Goal: Task Accomplishment & Management: Manage account settings

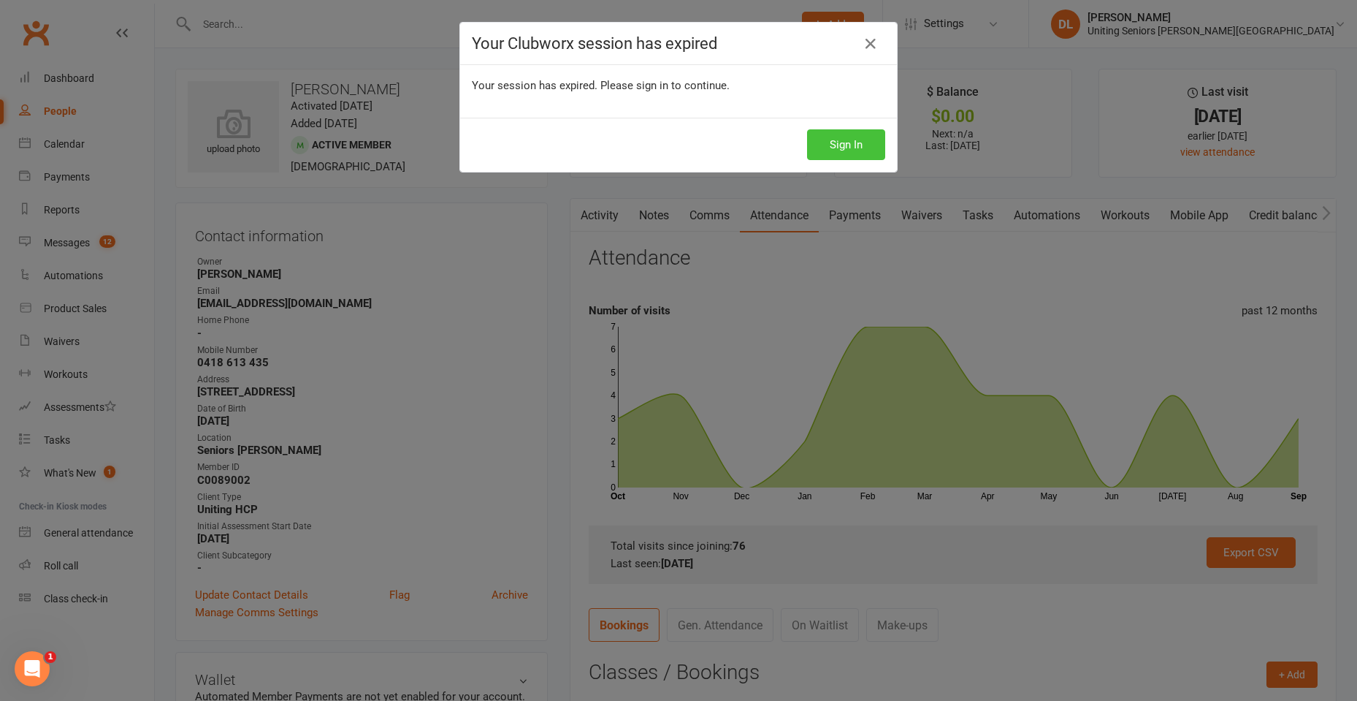
click at [868, 140] on button "Sign In" at bounding box center [846, 144] width 78 height 31
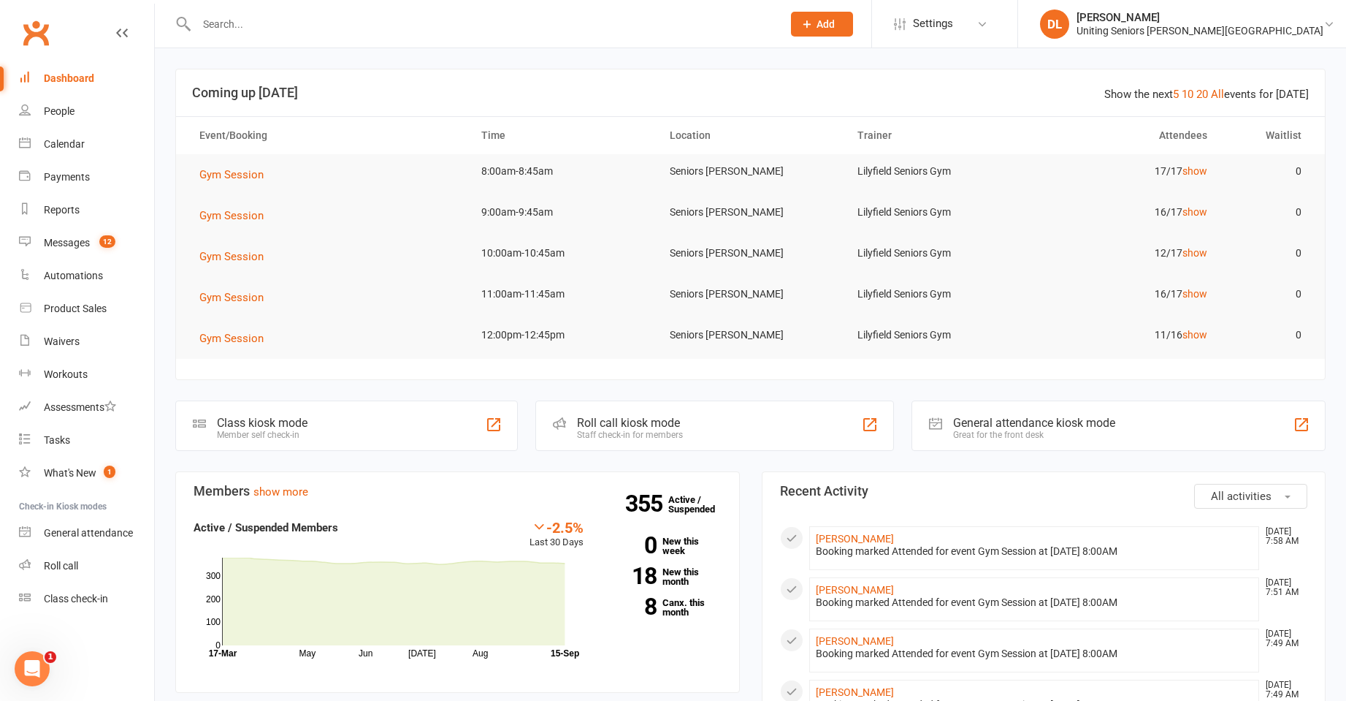
click at [334, 10] on div at bounding box center [473, 23] width 597 height 47
click at [337, 18] on input "text" at bounding box center [482, 24] width 580 height 20
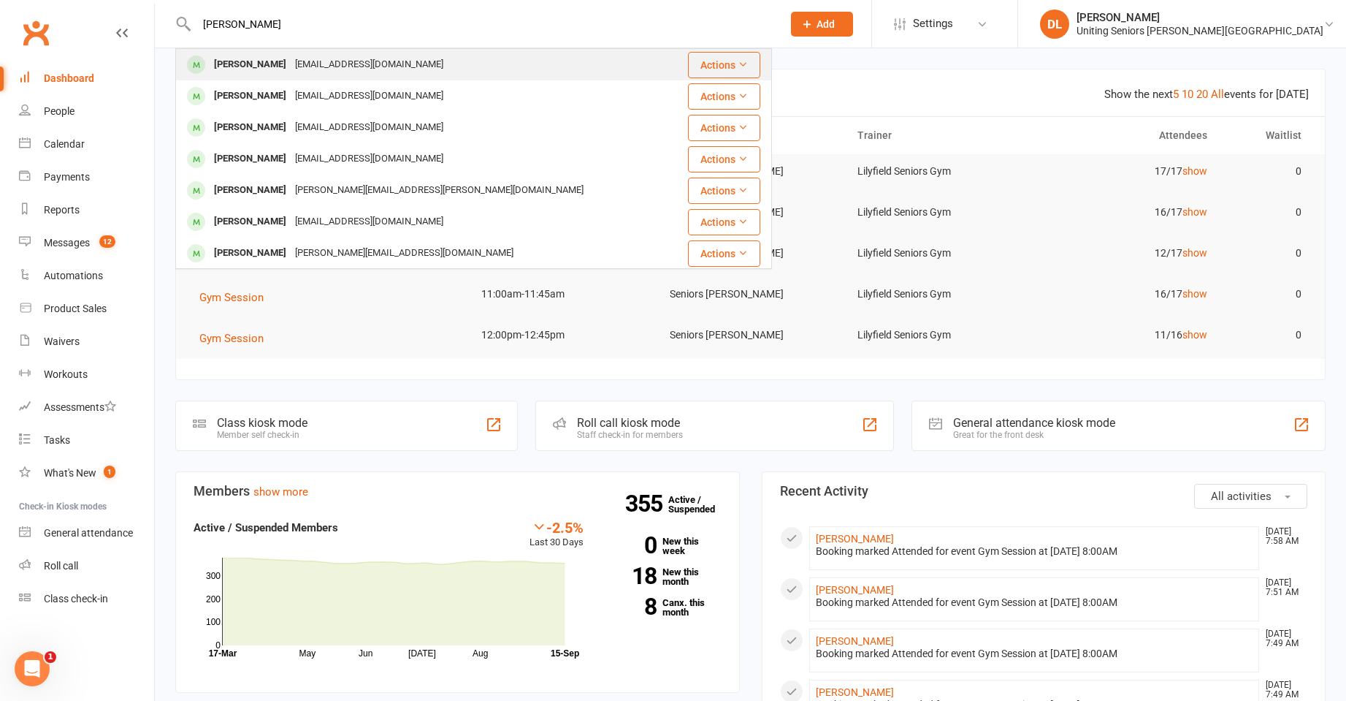
type input "anita car"
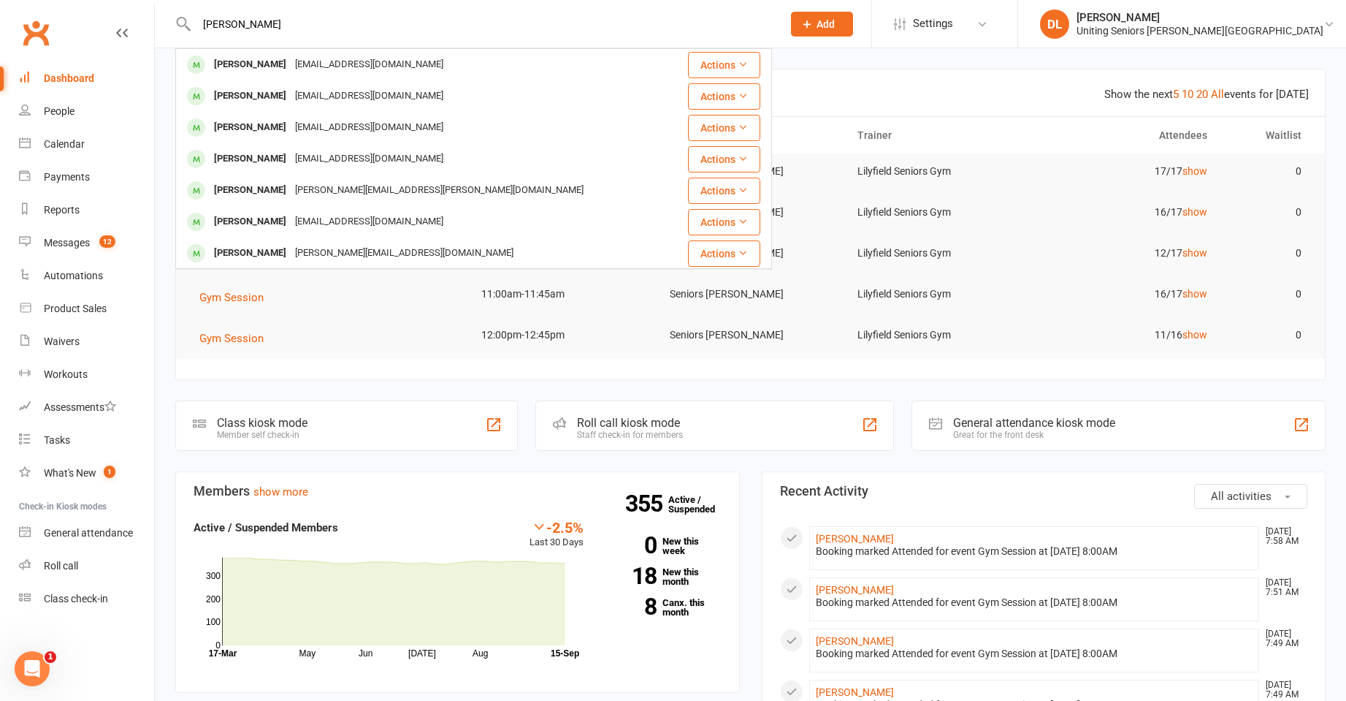
click at [386, 61] on div "Anita Carty anitajcarty@gmail.com" at bounding box center [424, 65] width 495 height 30
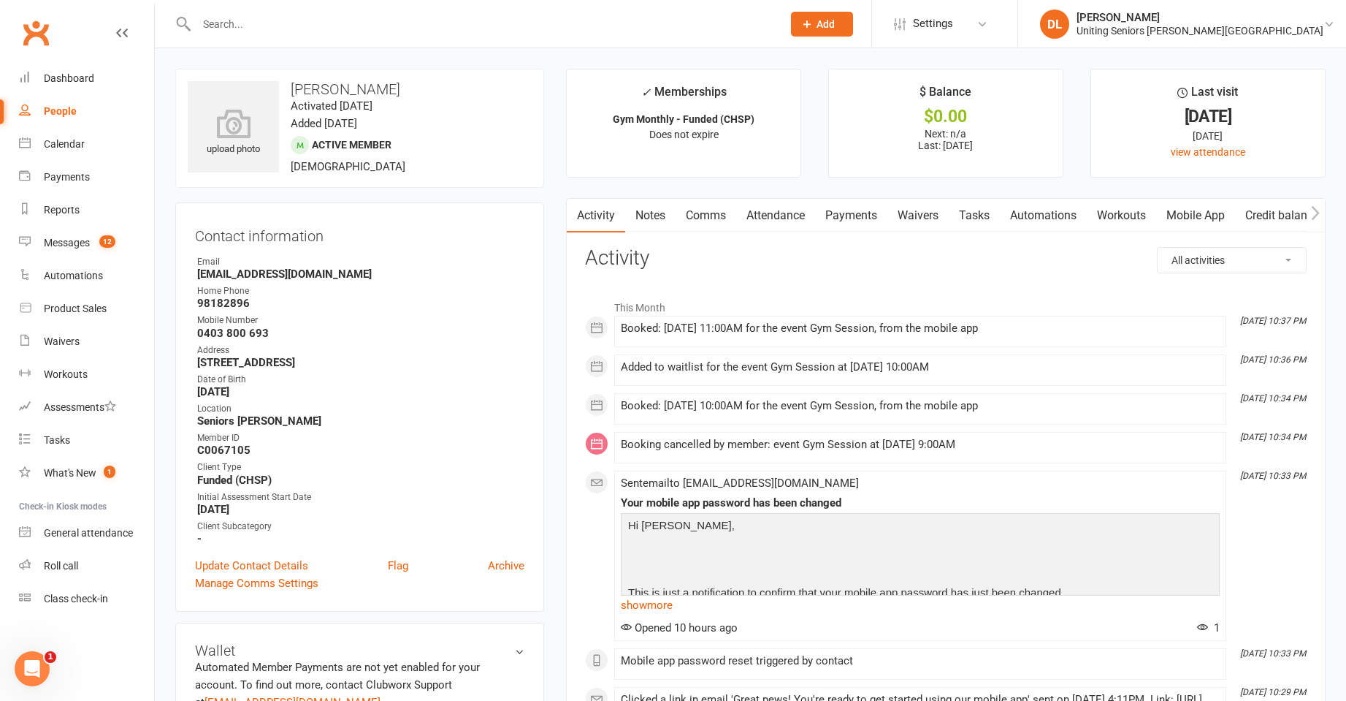
click at [798, 221] on link "Attendance" at bounding box center [775, 216] width 79 height 34
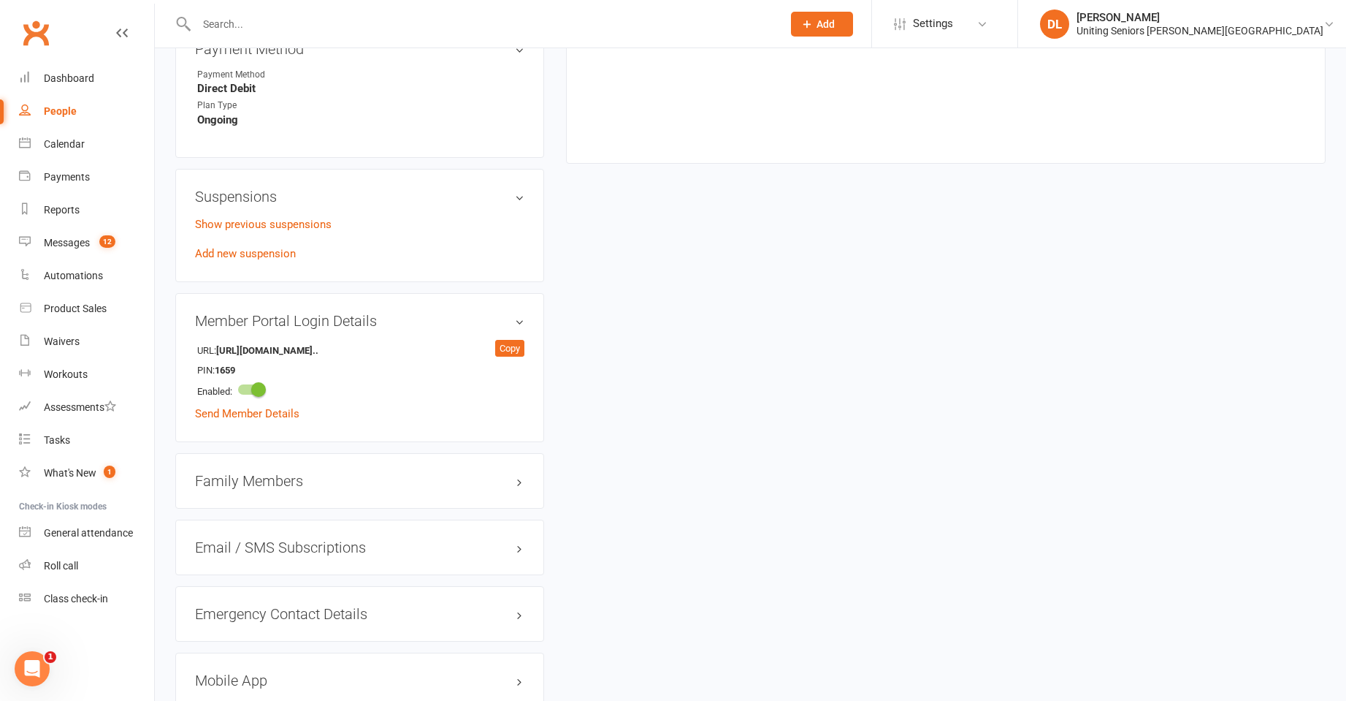
scroll to position [950, 0]
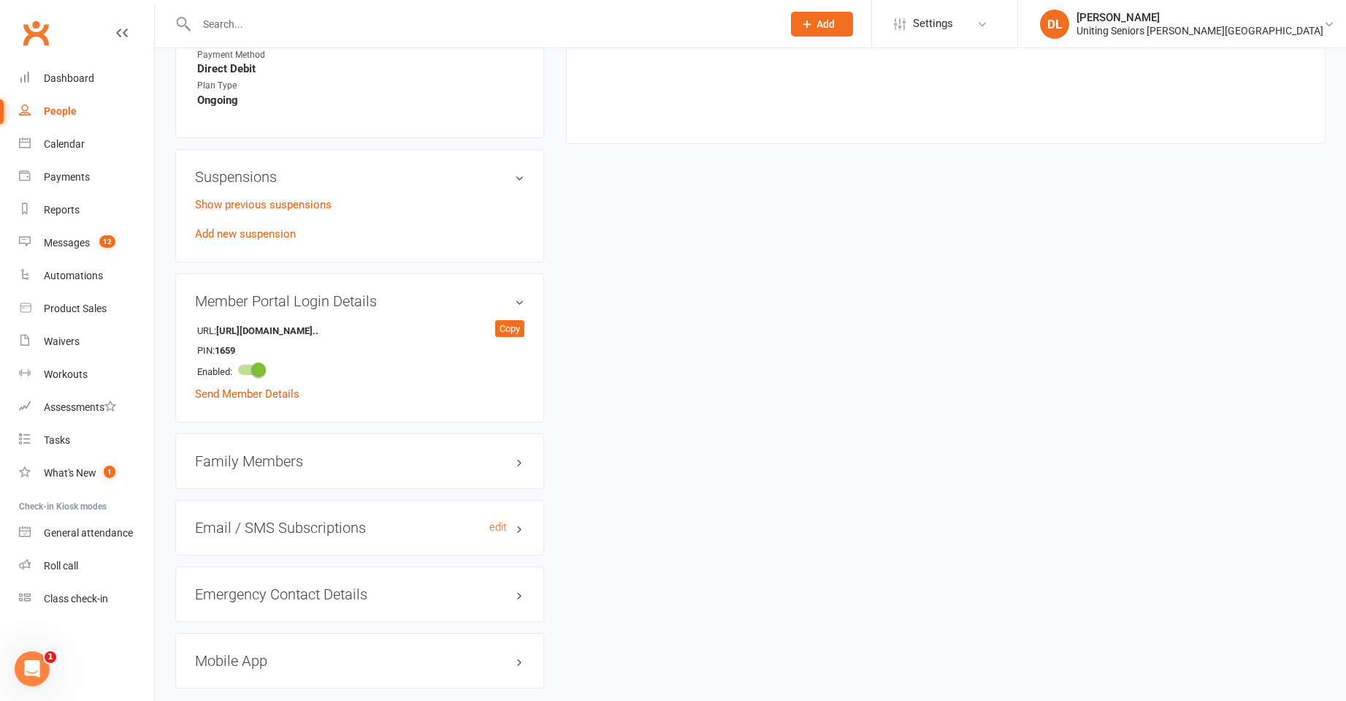
click at [429, 519] on h3 "Email / SMS Subscriptions edit" at bounding box center [359, 527] width 329 height 16
click at [424, 520] on h3 "Email / SMS Subscriptions edit" at bounding box center [359, 527] width 329 height 16
click at [401, 482] on div "Family Members" at bounding box center [359, 461] width 369 height 56
click at [386, 581] on div "Emergency Contact Details edit" at bounding box center [359, 594] width 369 height 56
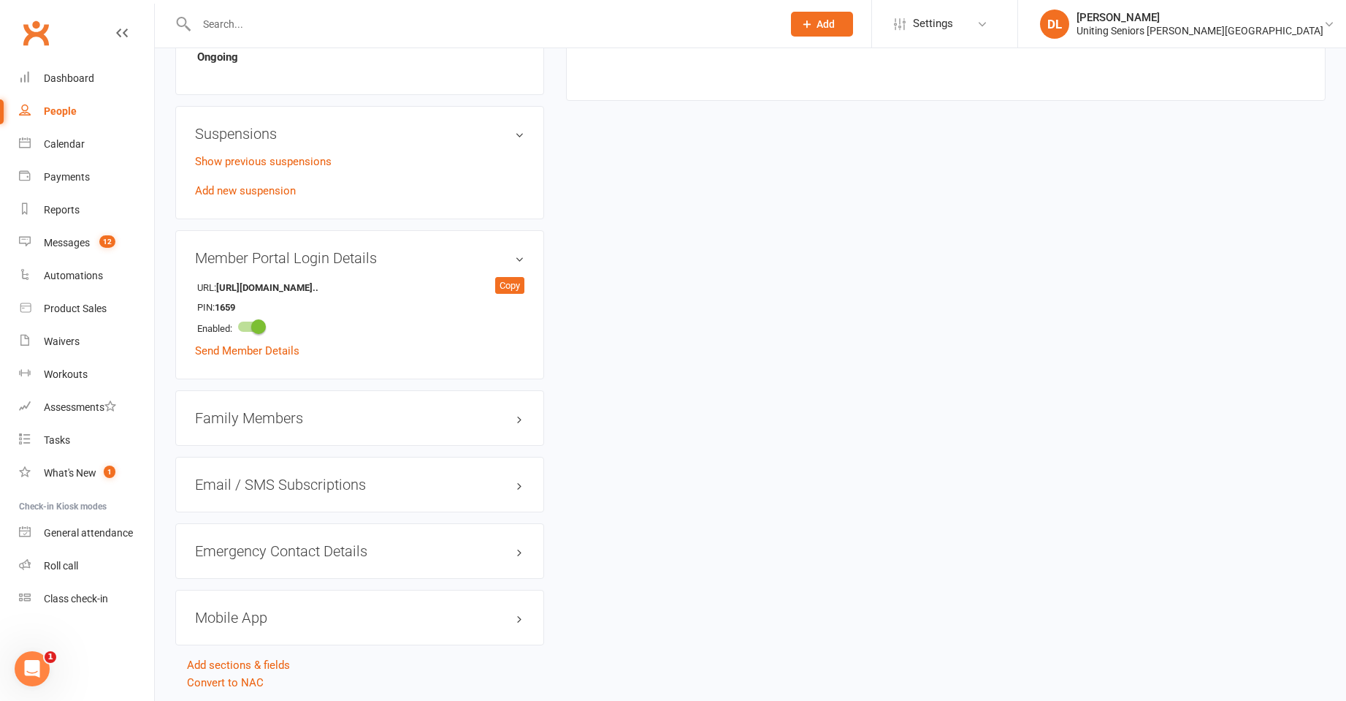
scroll to position [1040, 0]
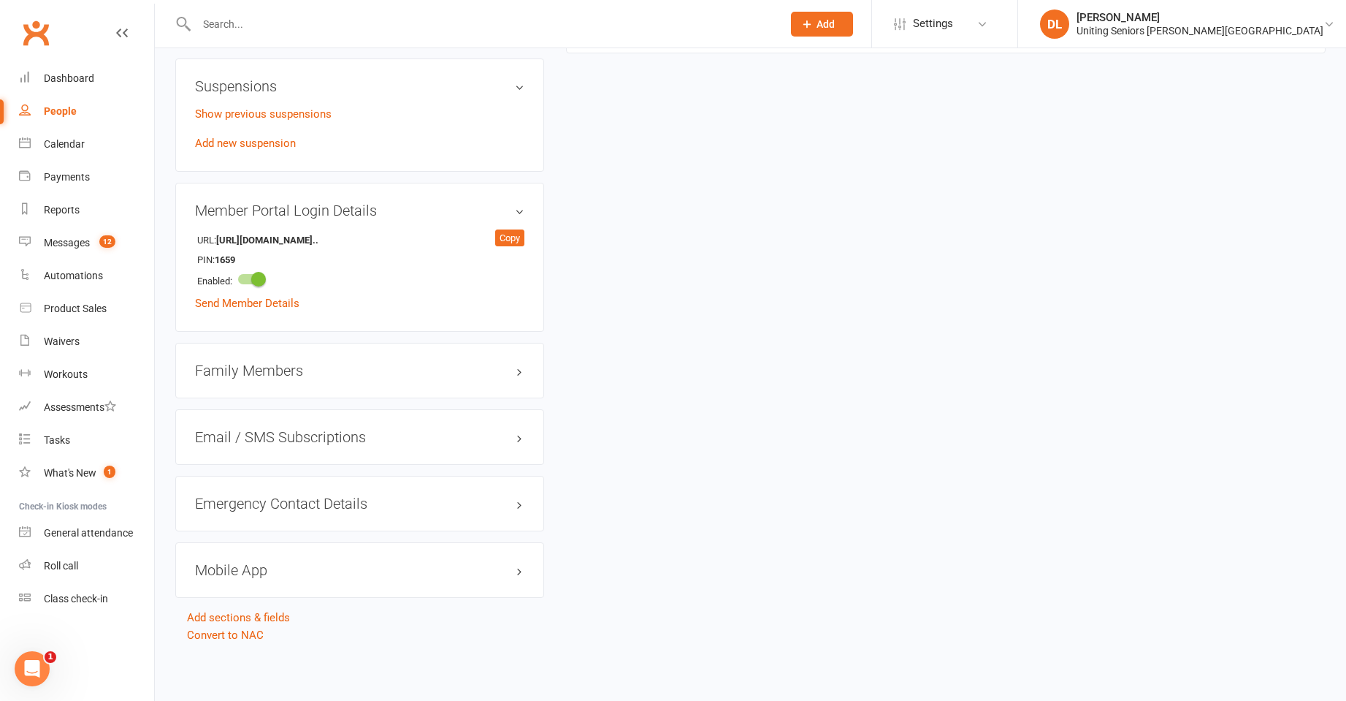
click at [370, 576] on h3 "Mobile App" at bounding box center [359, 570] width 329 height 16
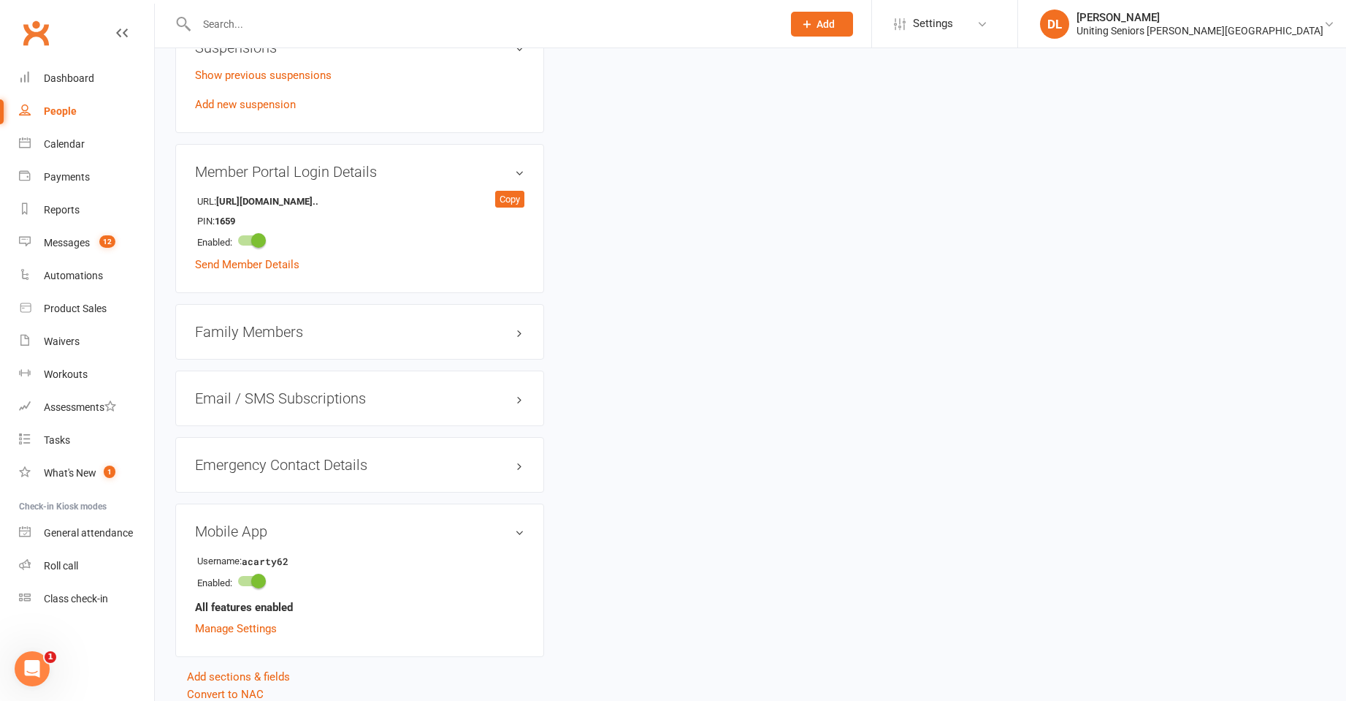
scroll to position [1138, 0]
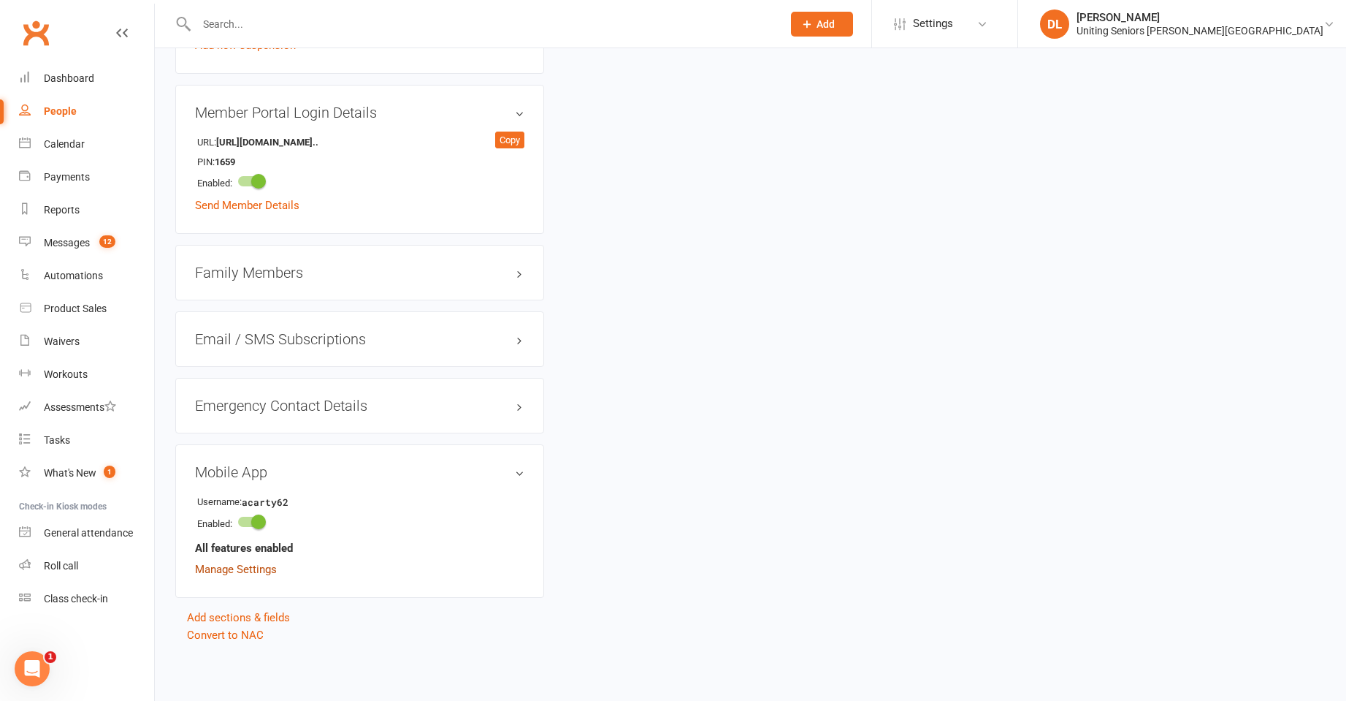
click at [257, 567] on link "Manage Settings" at bounding box center [236, 568] width 82 height 13
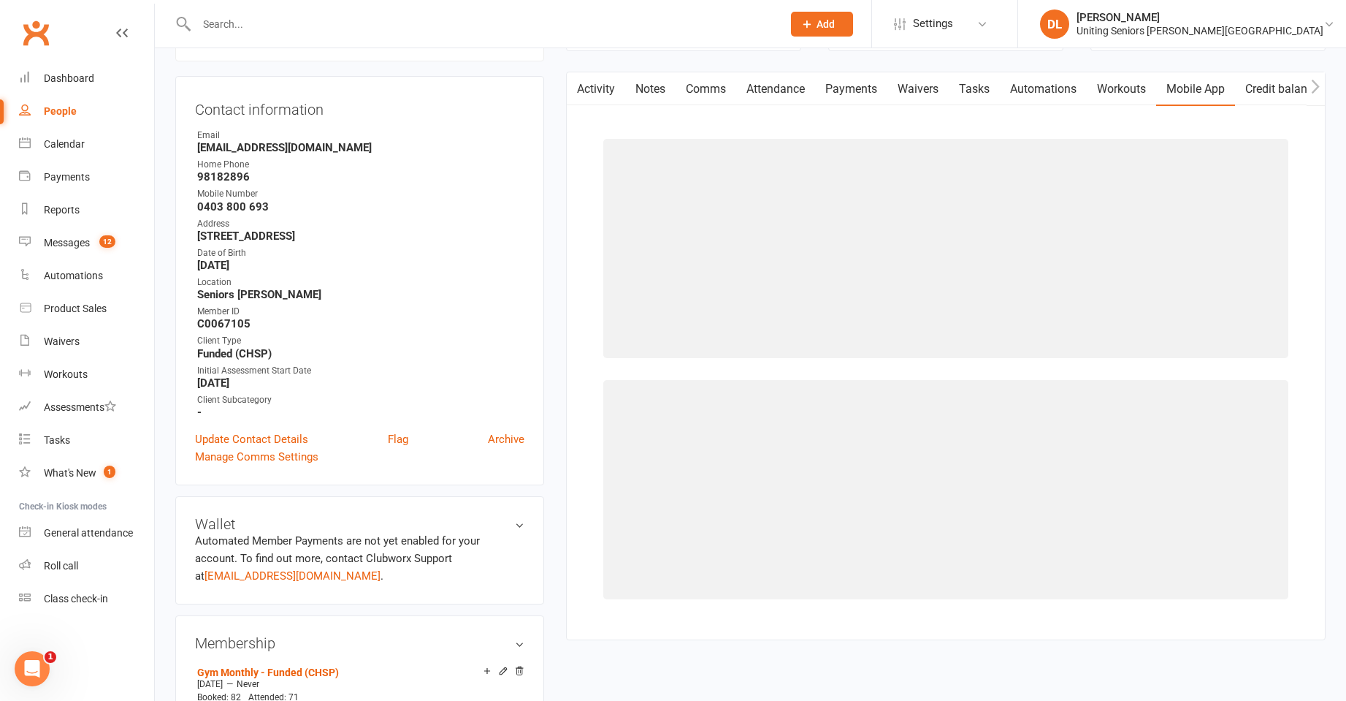
scroll to position [125, 0]
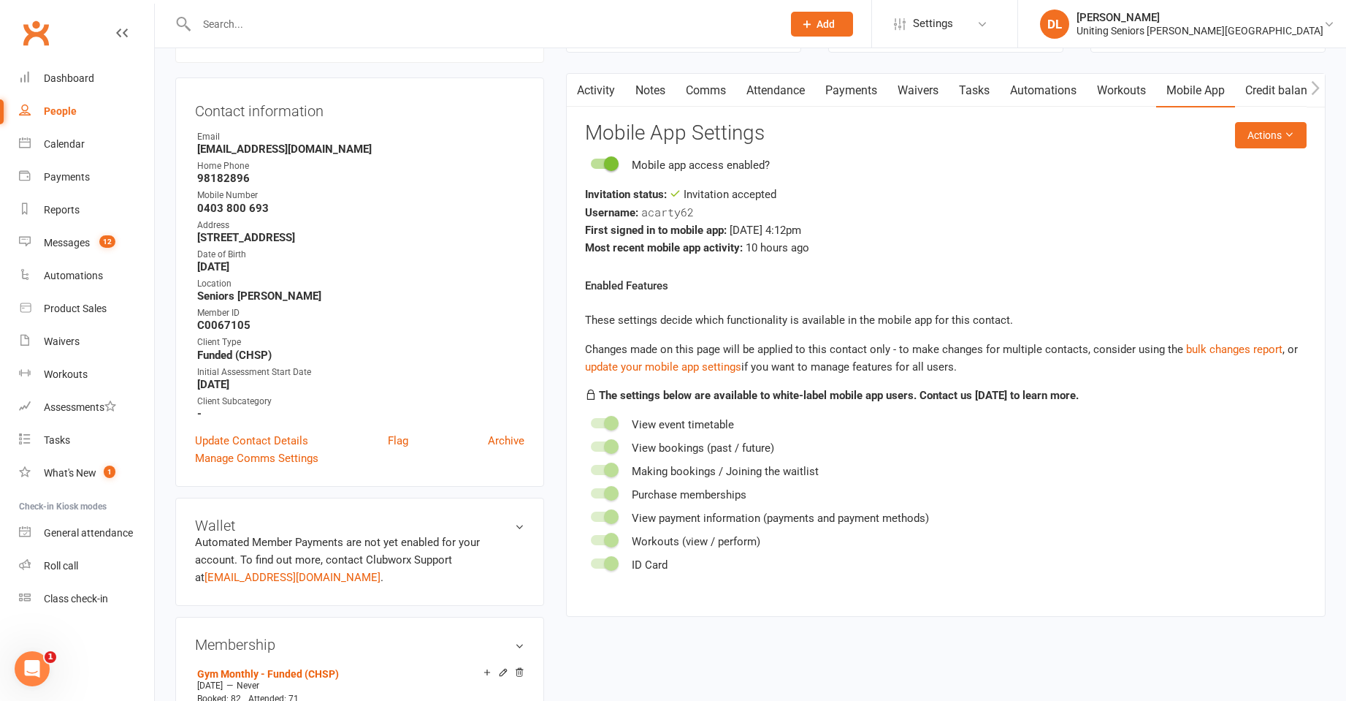
click at [616, 105] on link "Activity" at bounding box center [596, 91] width 58 height 34
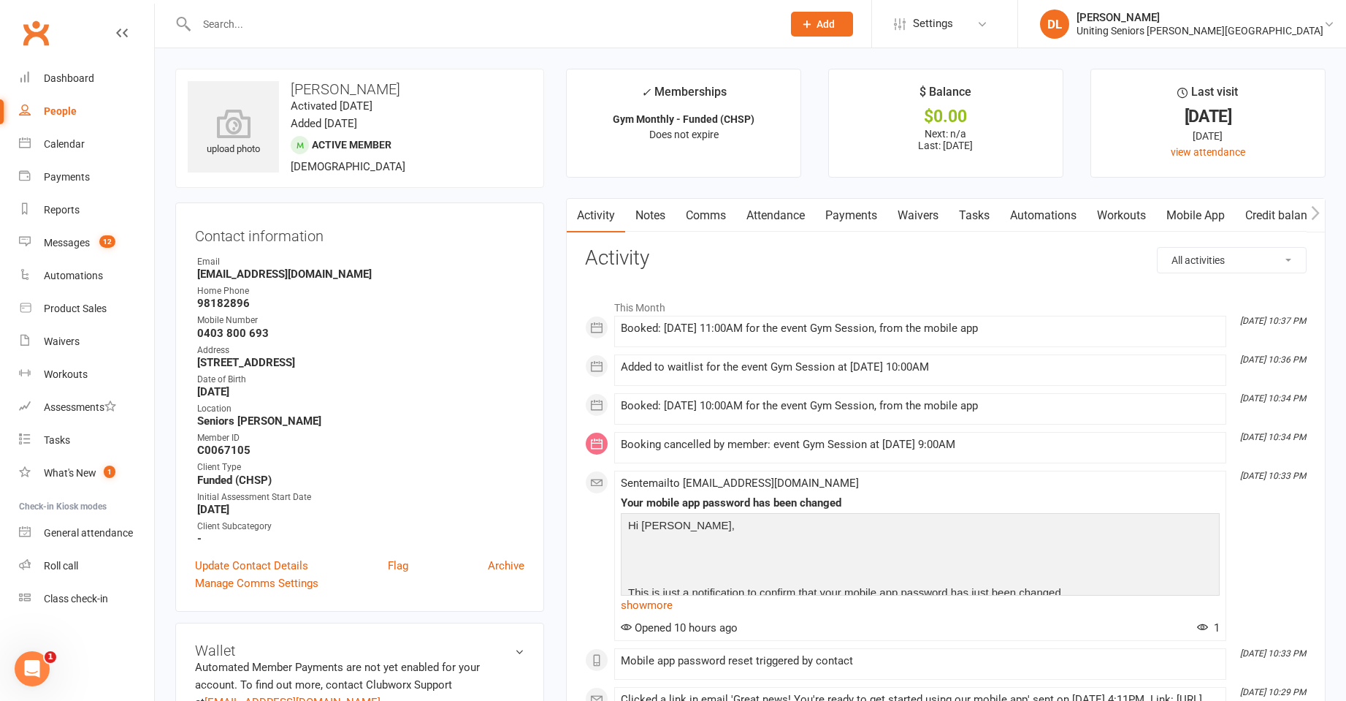
click at [314, 33] on input "text" at bounding box center [482, 24] width 580 height 20
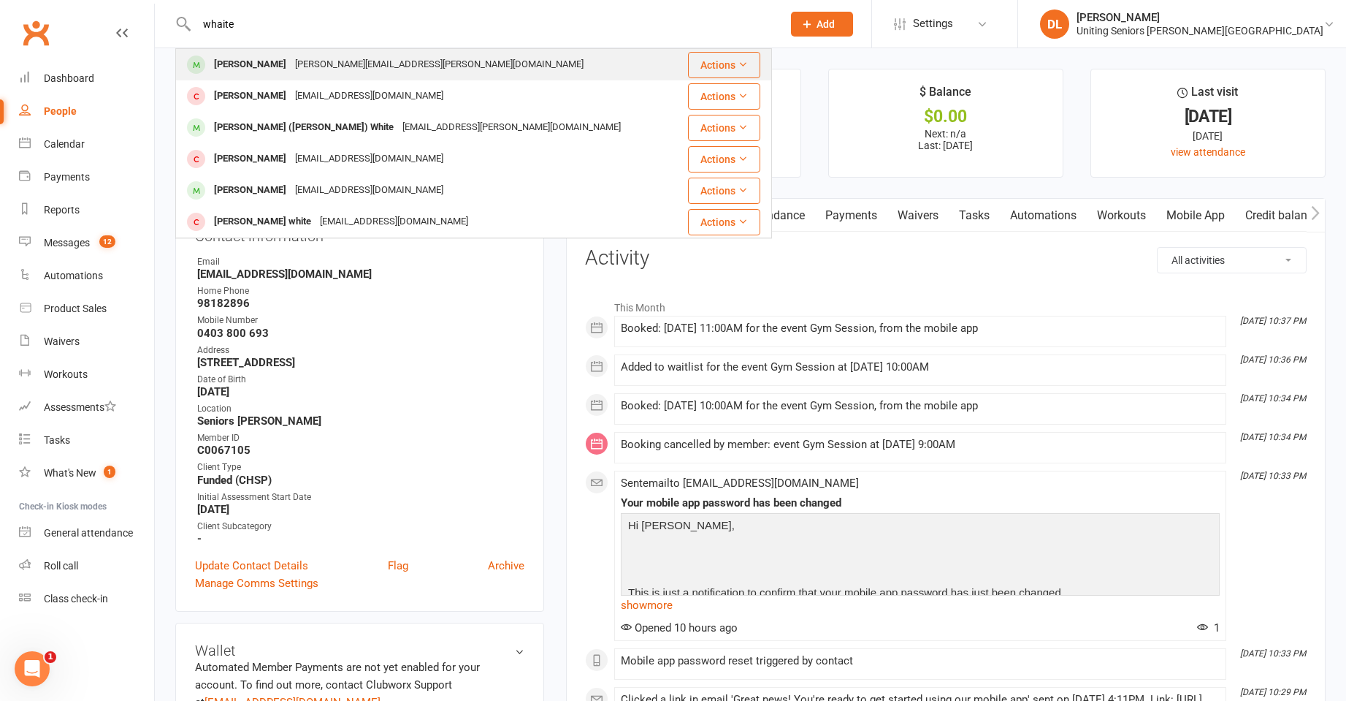
type input "whaite"
click at [334, 57] on div "[PERSON_NAME][EMAIL_ADDRESS][PERSON_NAME][DOMAIN_NAME]" at bounding box center [439, 64] width 297 height 21
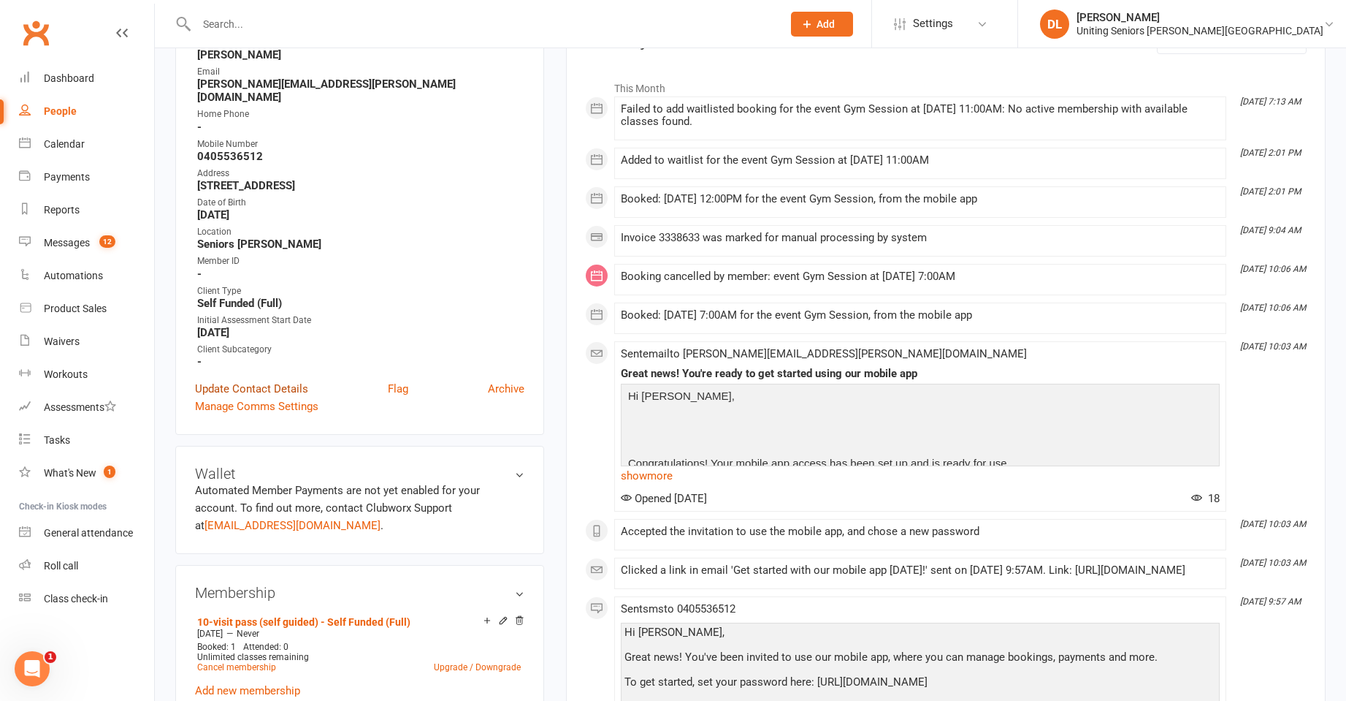
click at [282, 380] on link "Update Contact Details" at bounding box center [251, 389] width 113 height 18
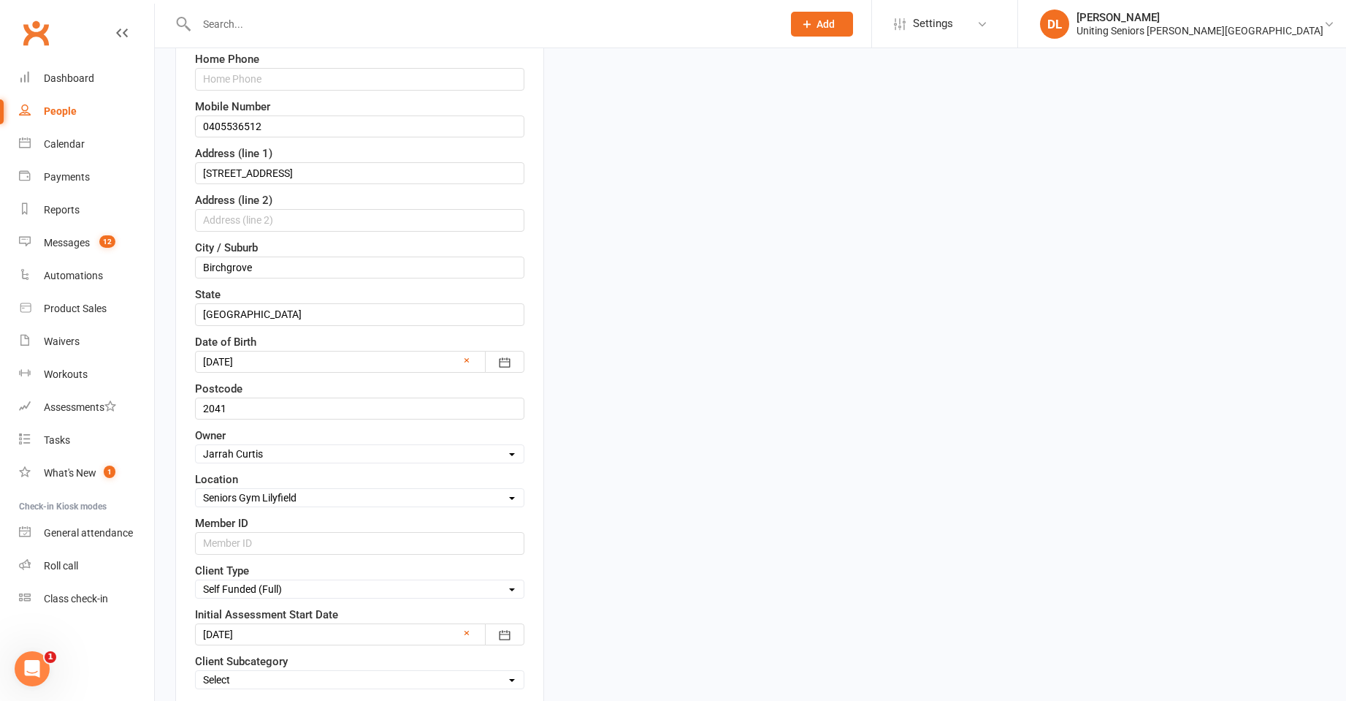
scroll to position [361, 0]
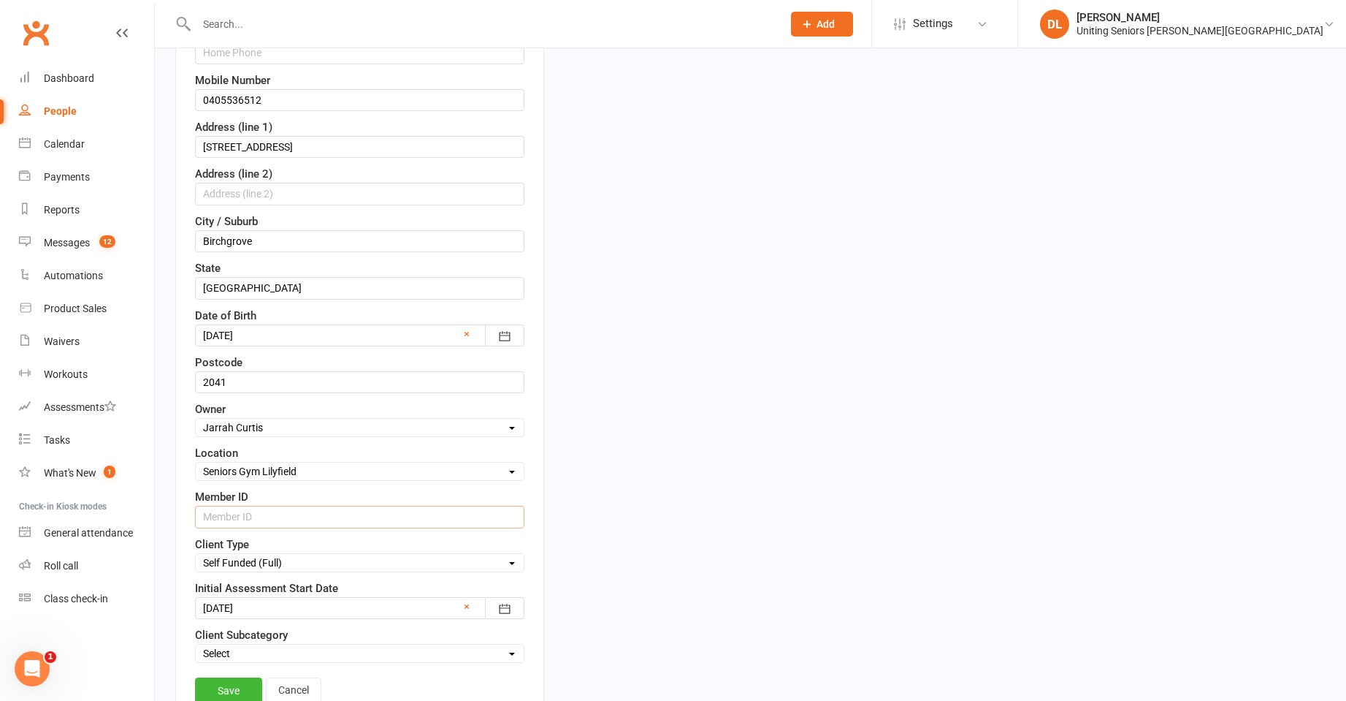
click at [274, 522] on input "text" at bounding box center [359, 517] width 329 height 22
paste input "C0113251"
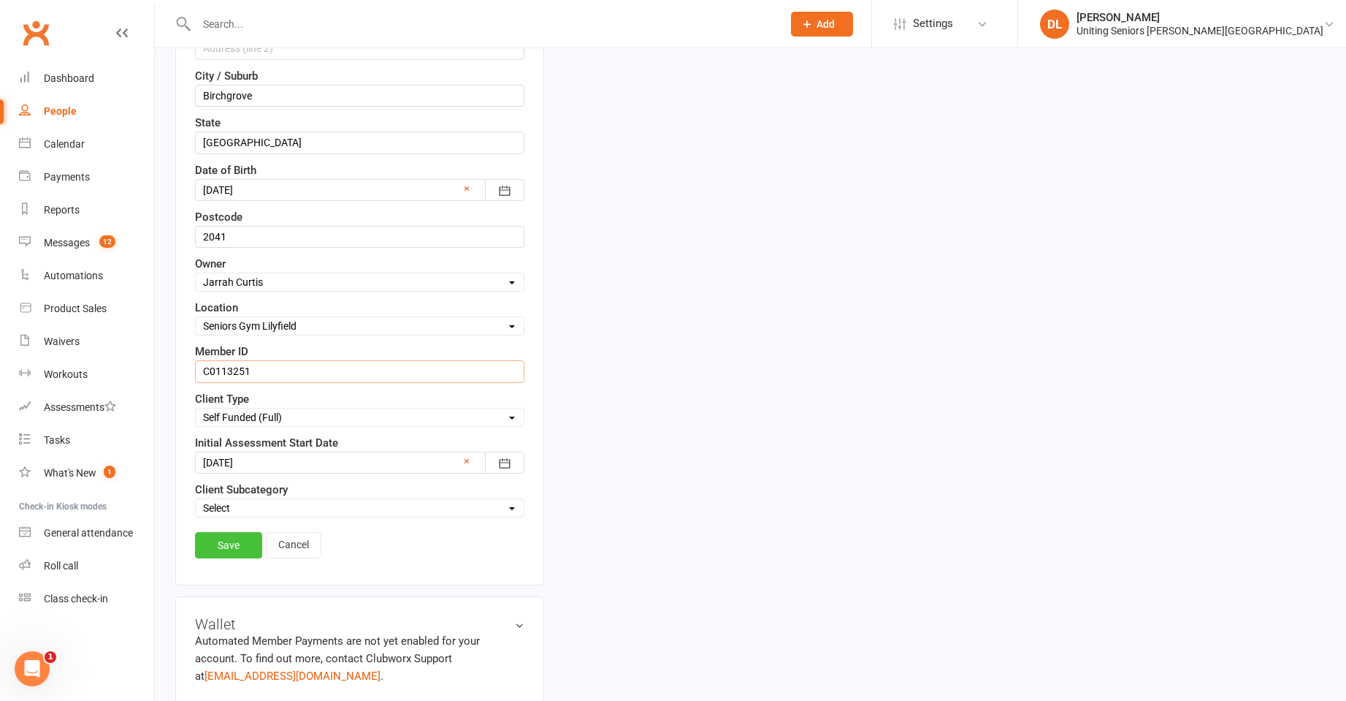
scroll to position [507, 0]
type input "C0113251"
click at [242, 537] on link "Save" at bounding box center [228, 544] width 67 height 26
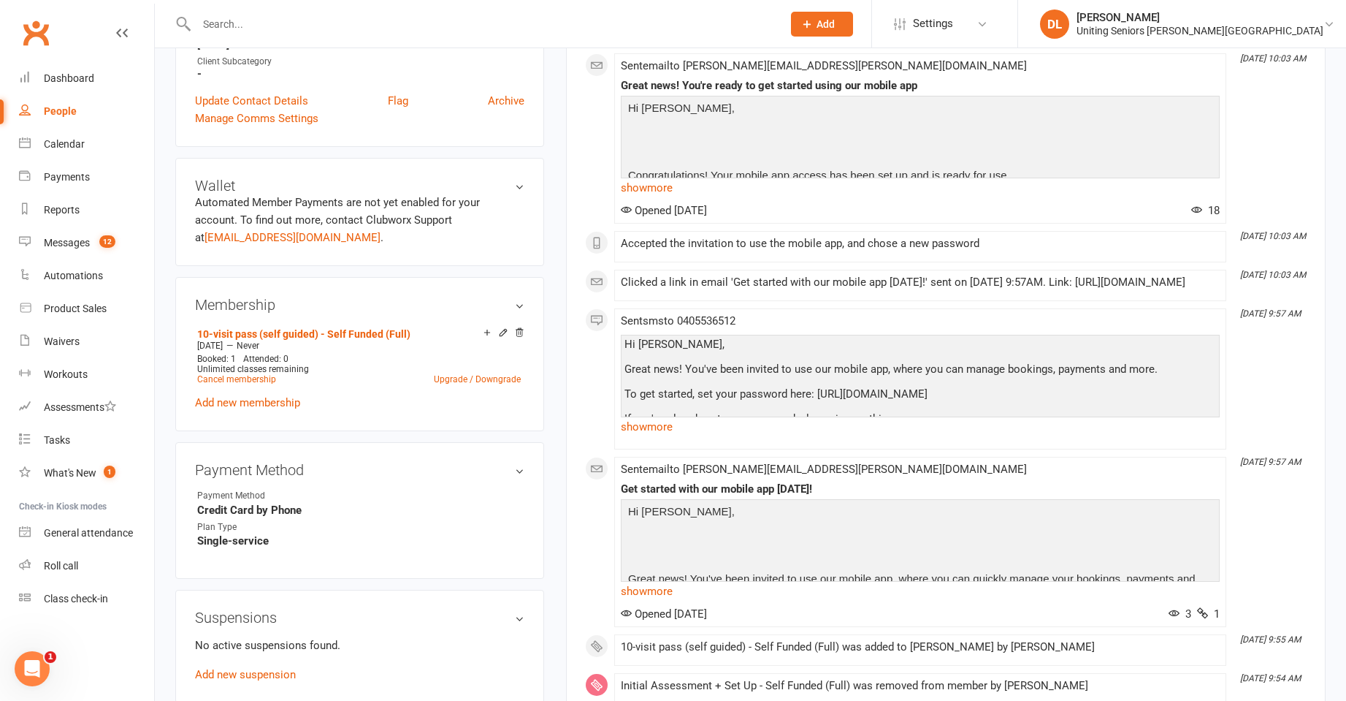
scroll to position [0, 0]
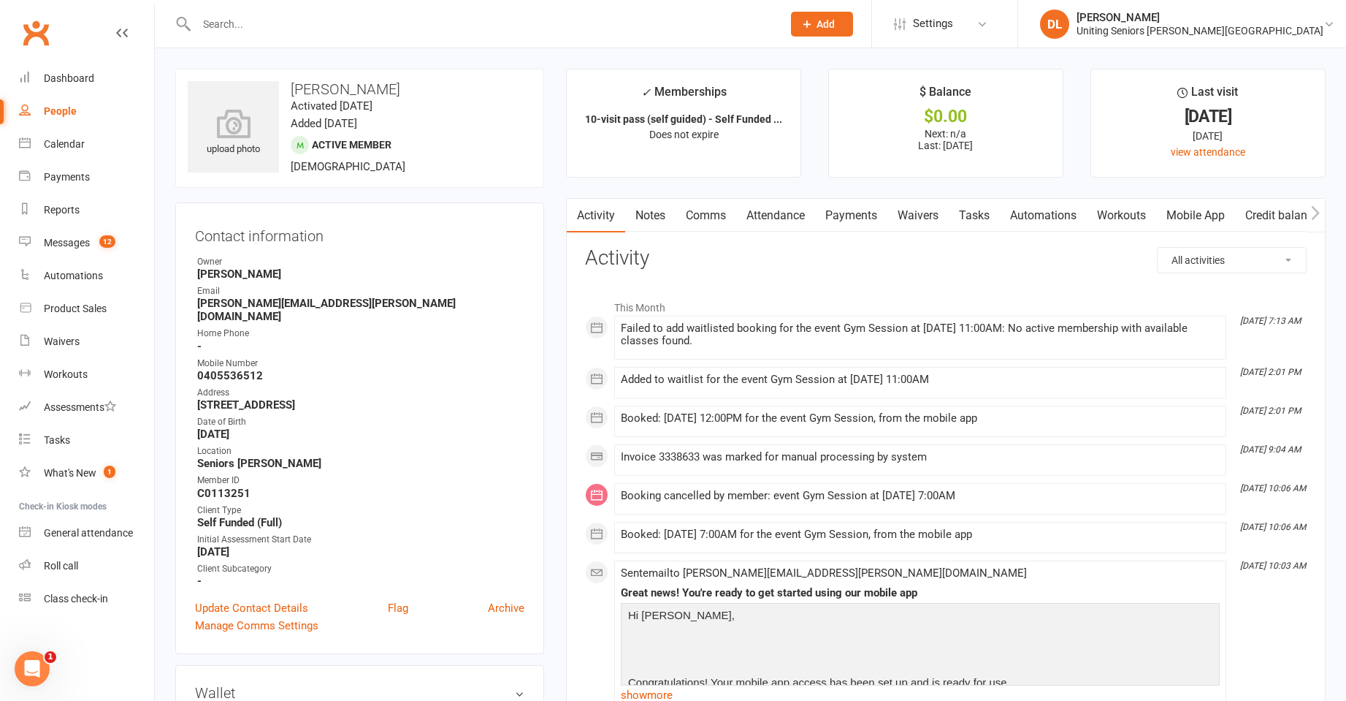
click at [386, 30] on input "text" at bounding box center [482, 24] width 580 height 20
paste input "John Chaloner"
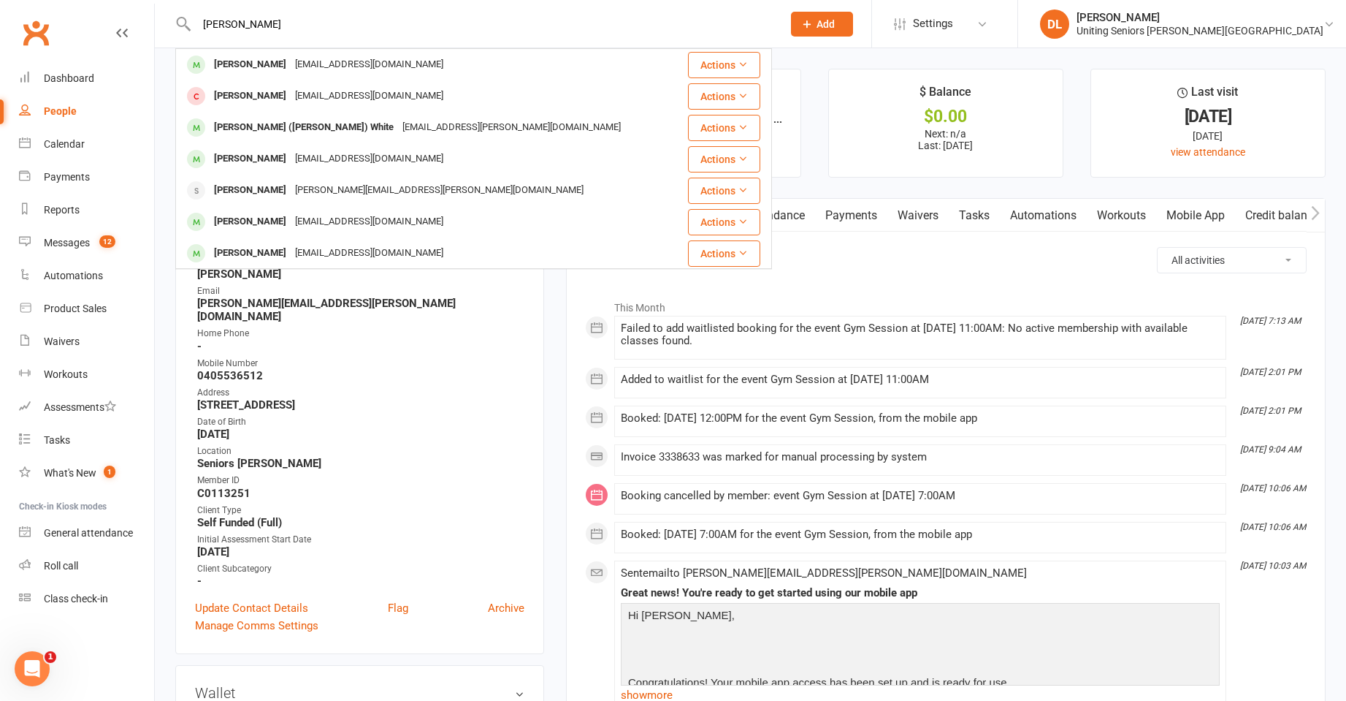
type input "John Chaloner"
click at [354, 69] on div "aeroman@tpg.com.au" at bounding box center [369, 64] width 157 height 21
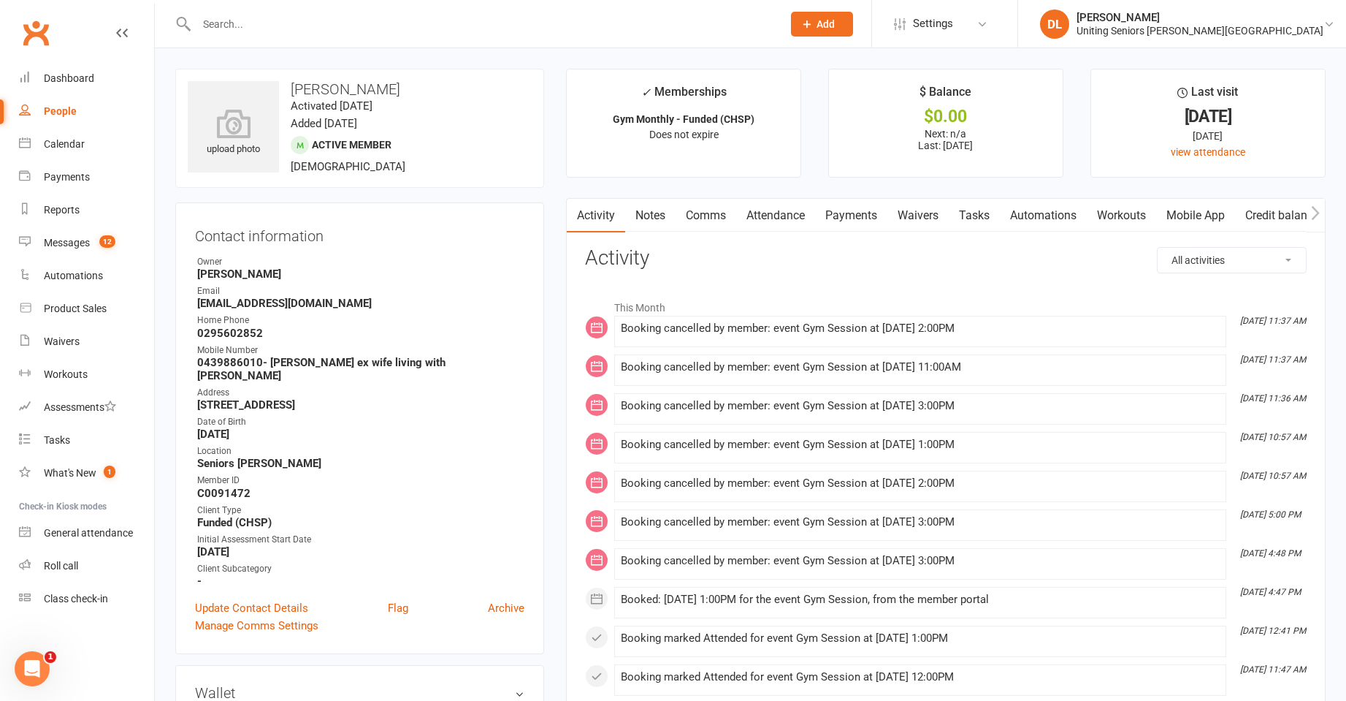
click at [794, 208] on link "Attendance" at bounding box center [775, 216] width 79 height 34
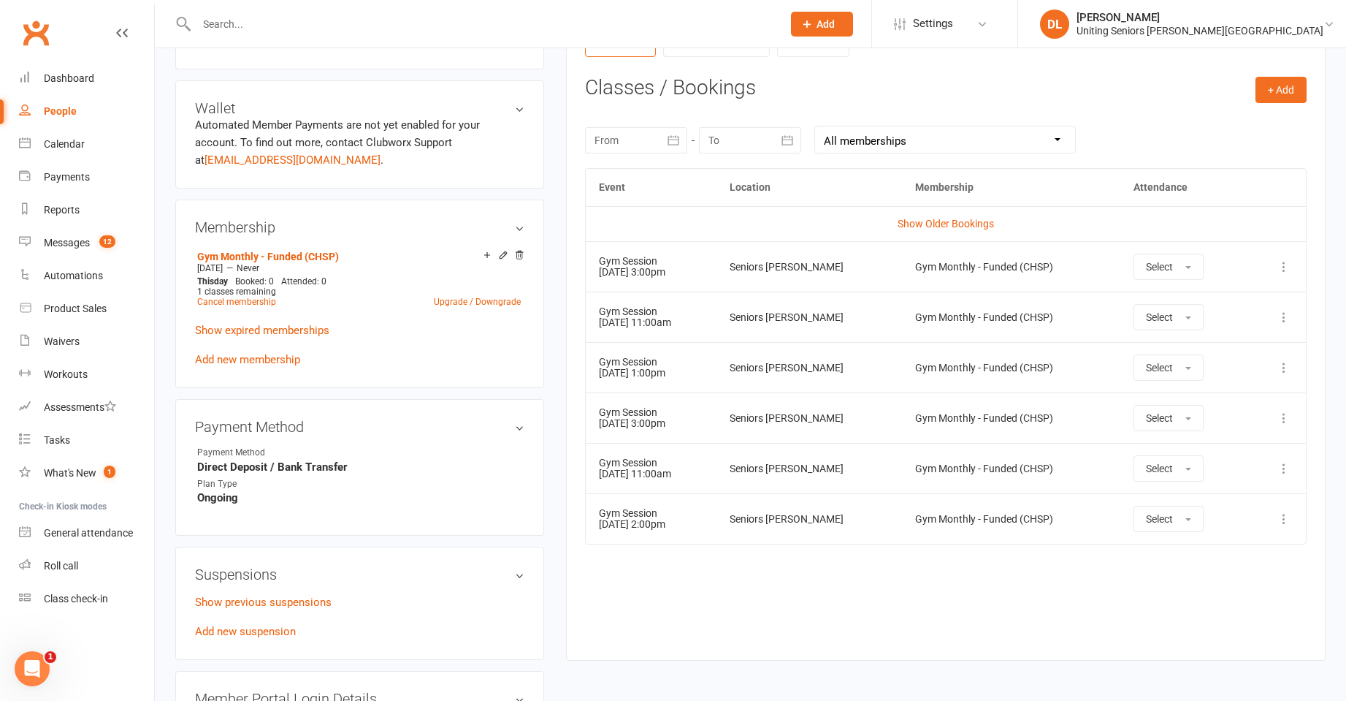
scroll to position [511, 0]
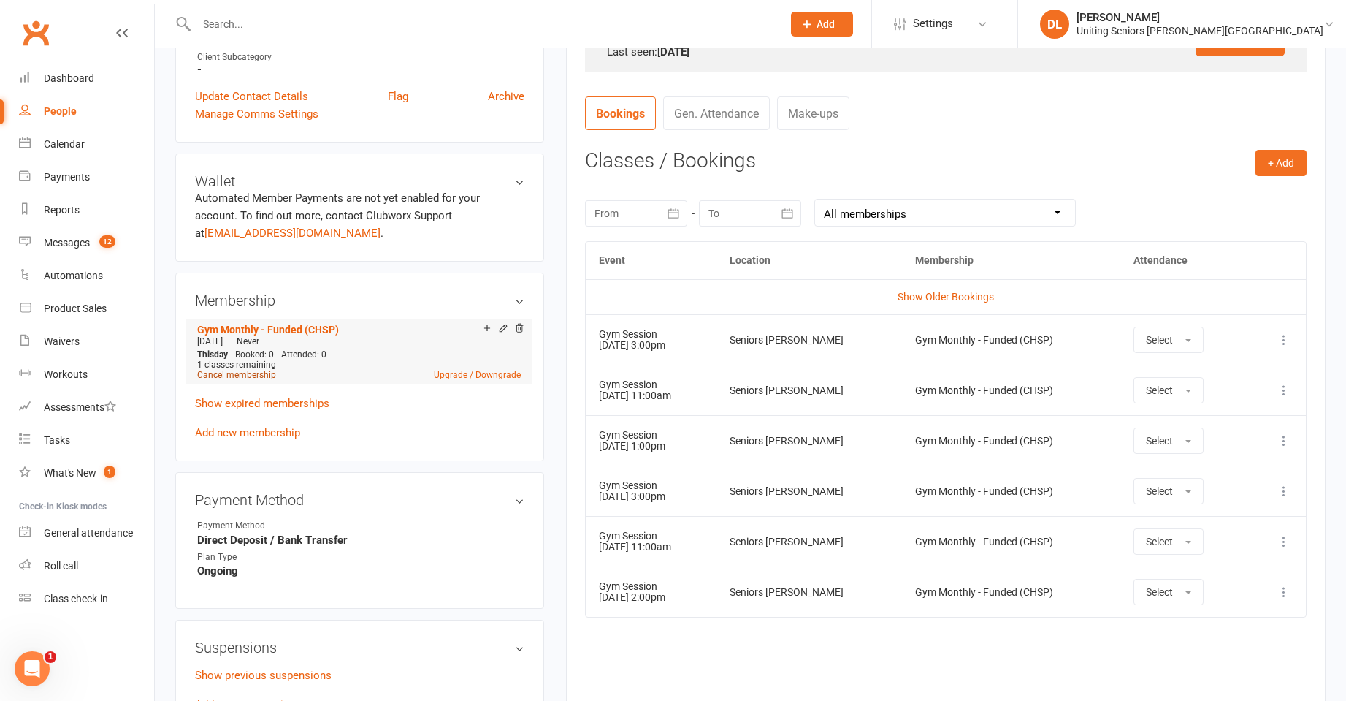
click at [245, 370] on link "Cancel membership" at bounding box center [236, 375] width 79 height 10
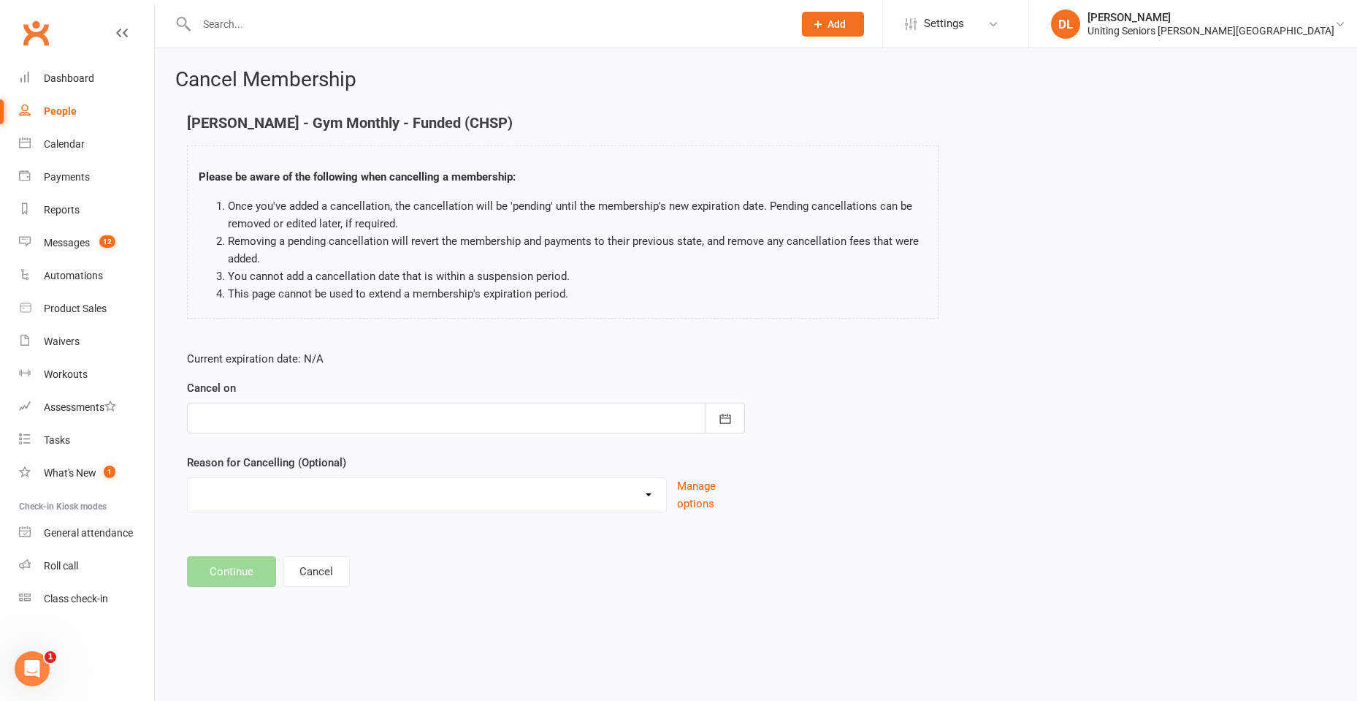
click at [375, 414] on div at bounding box center [466, 418] width 558 height 31
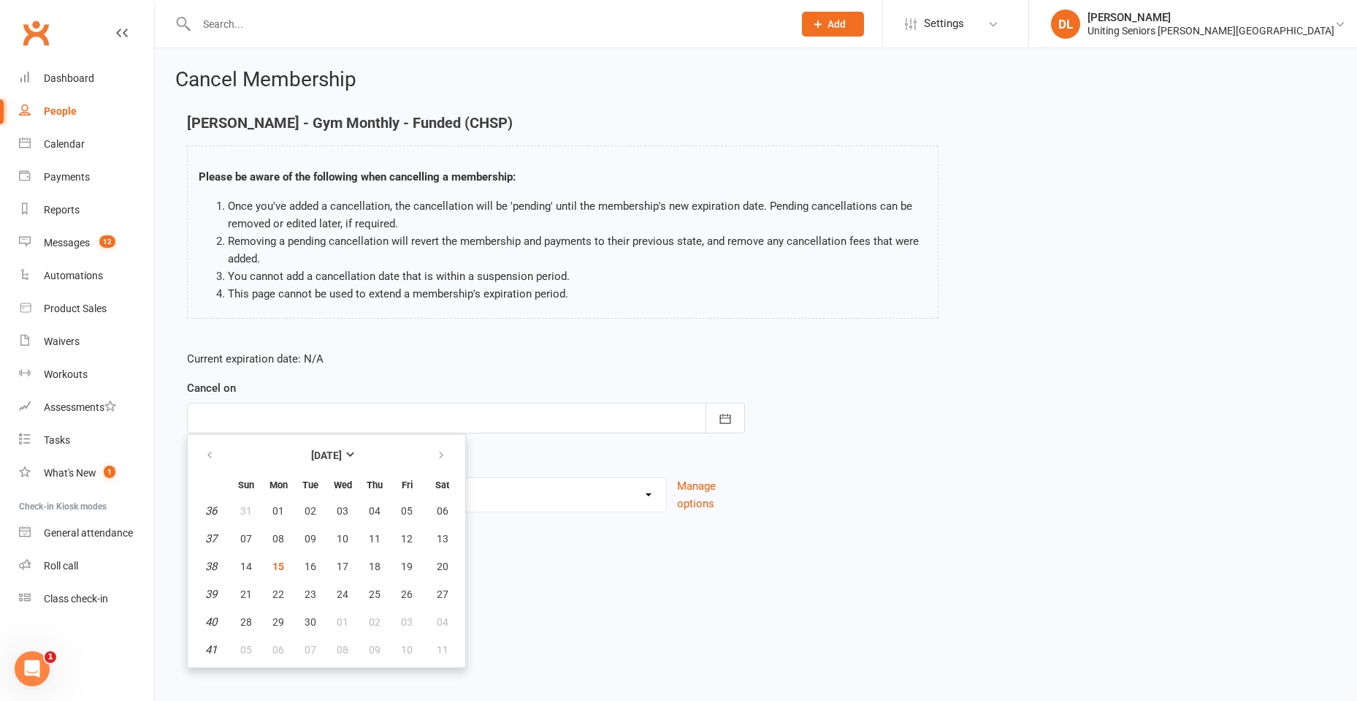
drag, startPoint x: 671, startPoint y: 546, endPoint x: 665, endPoint y: 554, distance: 9.9
click at [671, 549] on main "John Chaloner - Gym Monthly - Funded (CHSP) Please be aware of the following wh…" at bounding box center [756, 351] width 1162 height 472
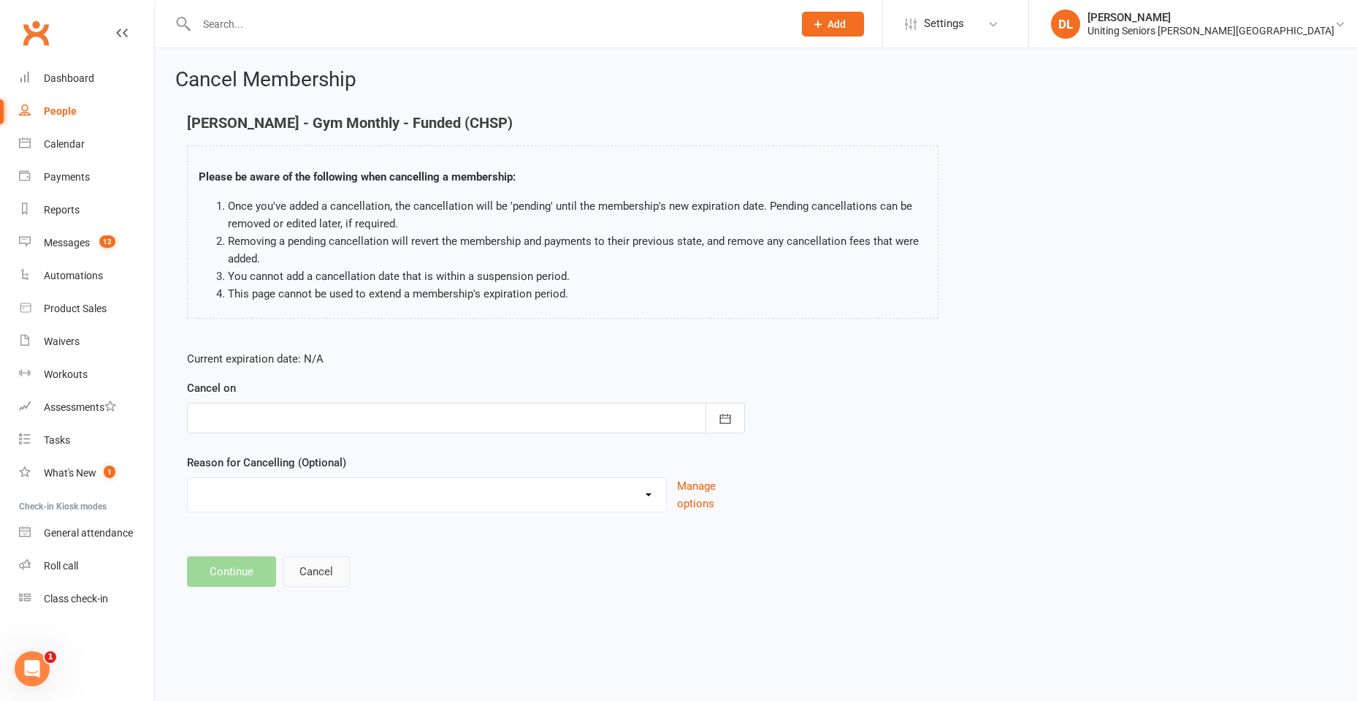
click at [335, 571] on button "Cancel" at bounding box center [316, 571] width 67 height 31
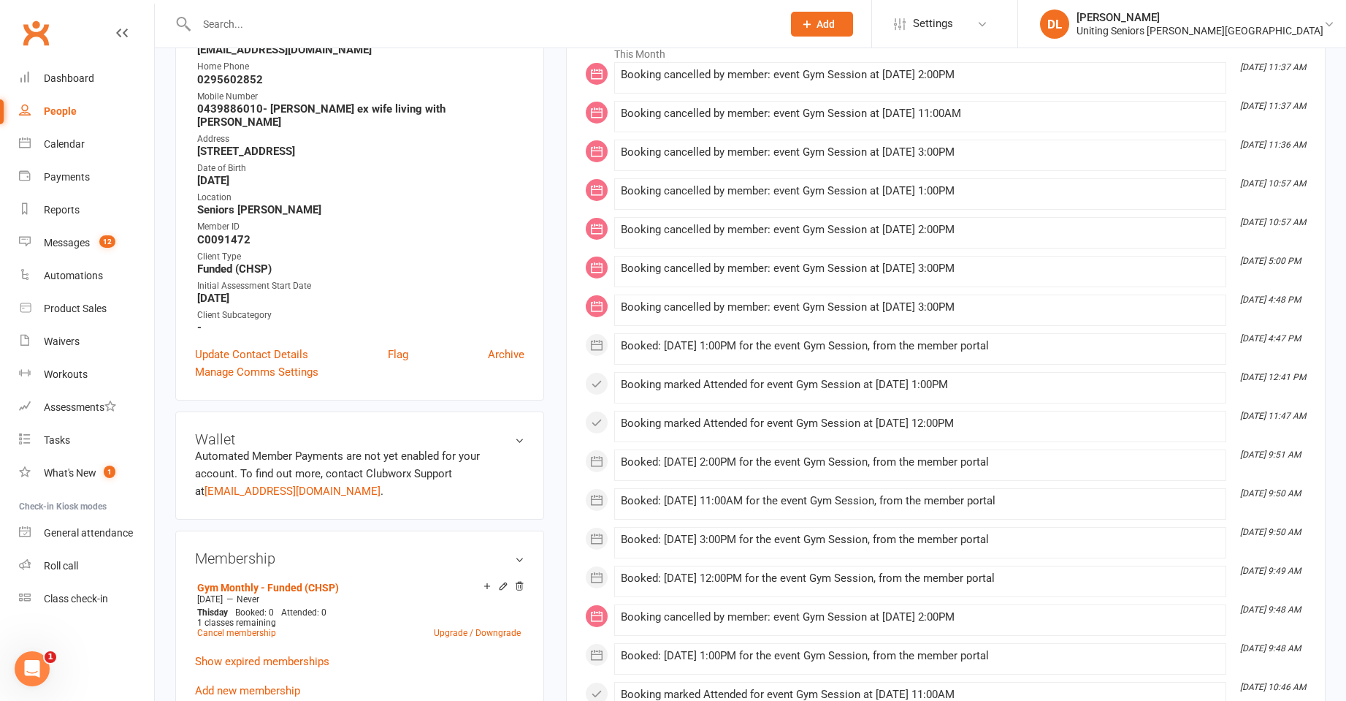
scroll to position [365, 0]
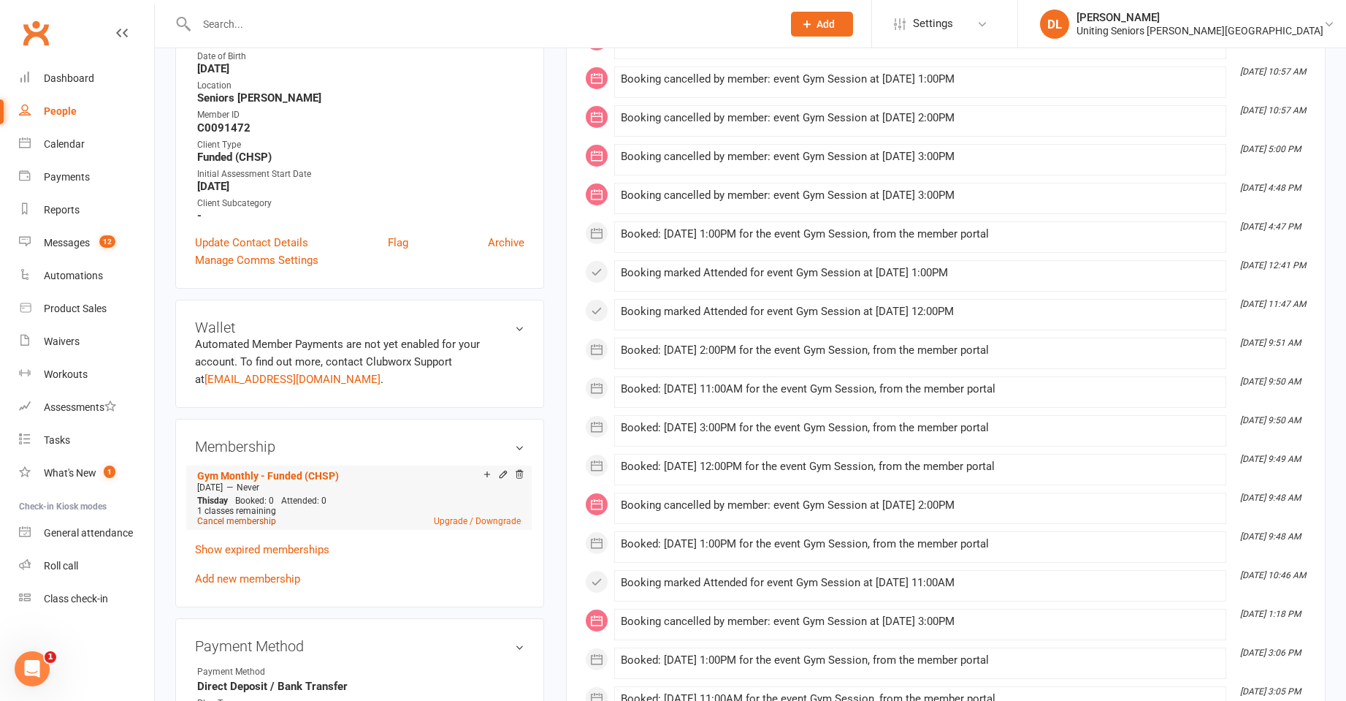
click at [239, 516] on link "Cancel membership" at bounding box center [236, 521] width 79 height 10
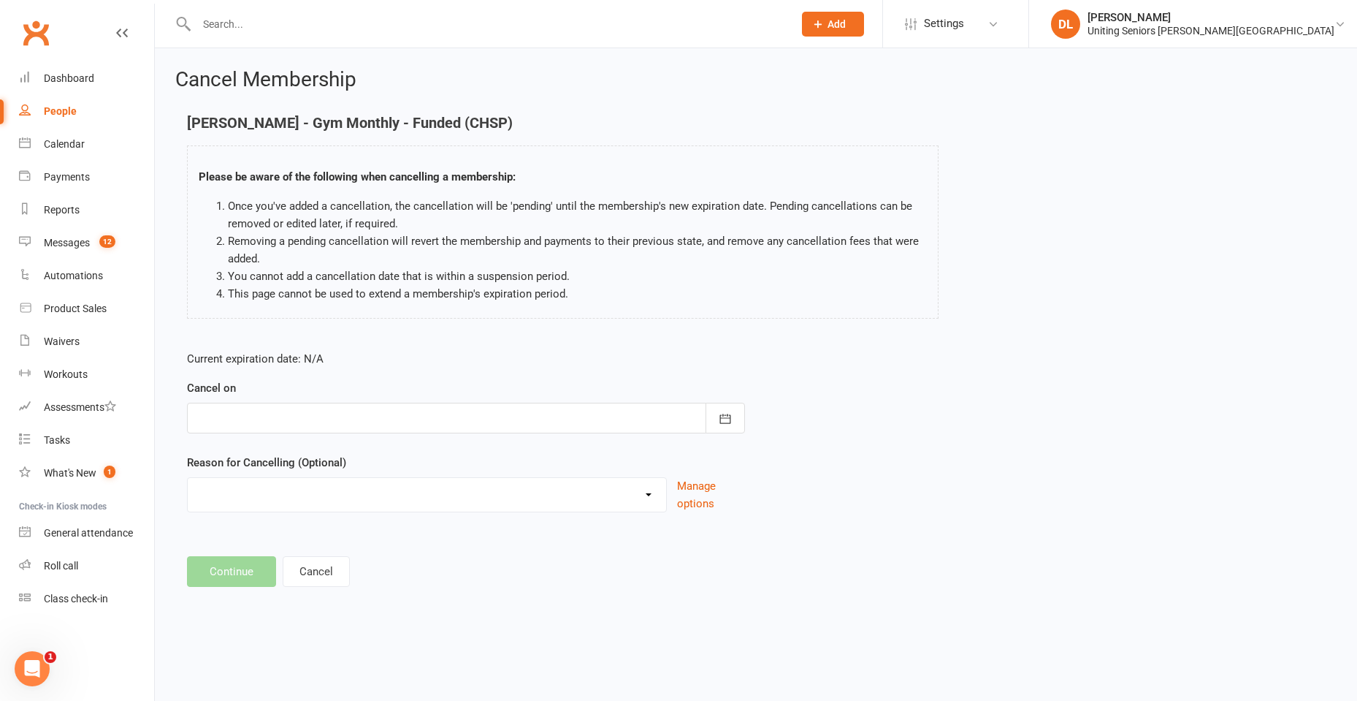
click at [400, 415] on div at bounding box center [466, 418] width 558 height 31
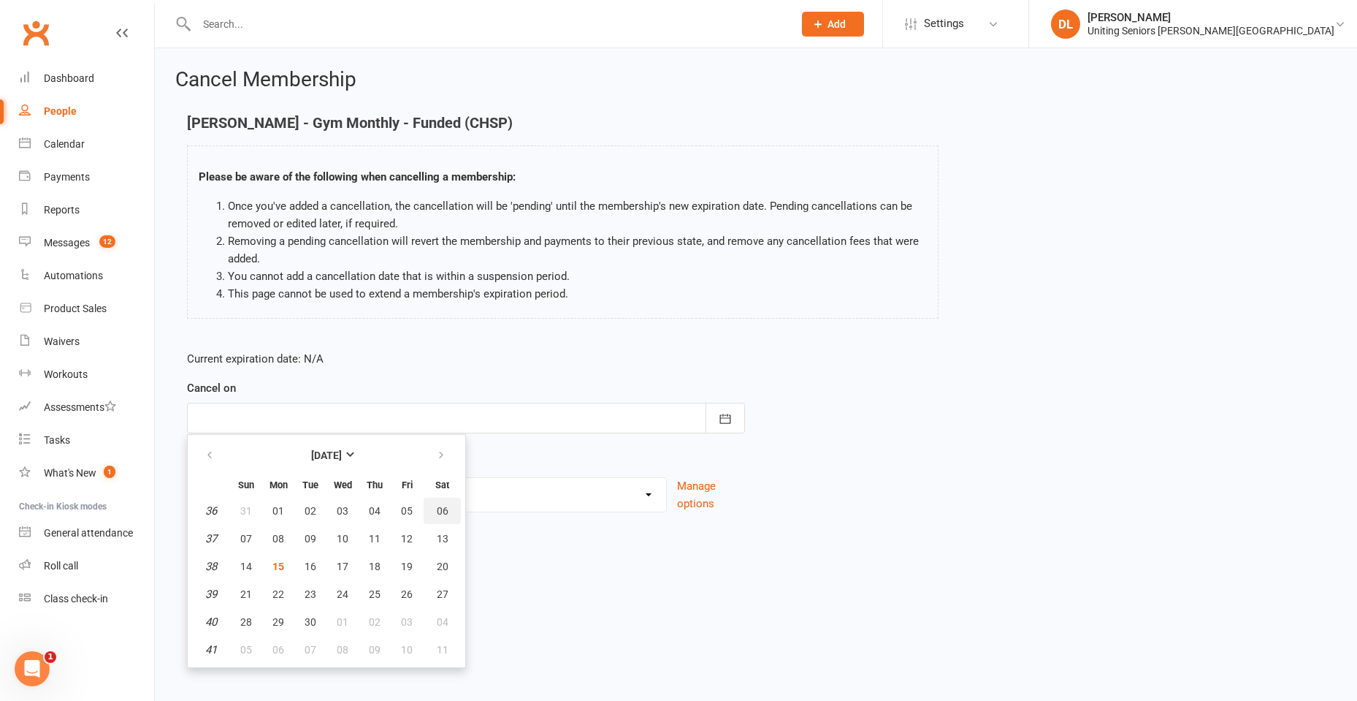
click at [441, 514] on span "06" at bounding box center [443, 511] width 12 height 12
type input "06 Sep 2025"
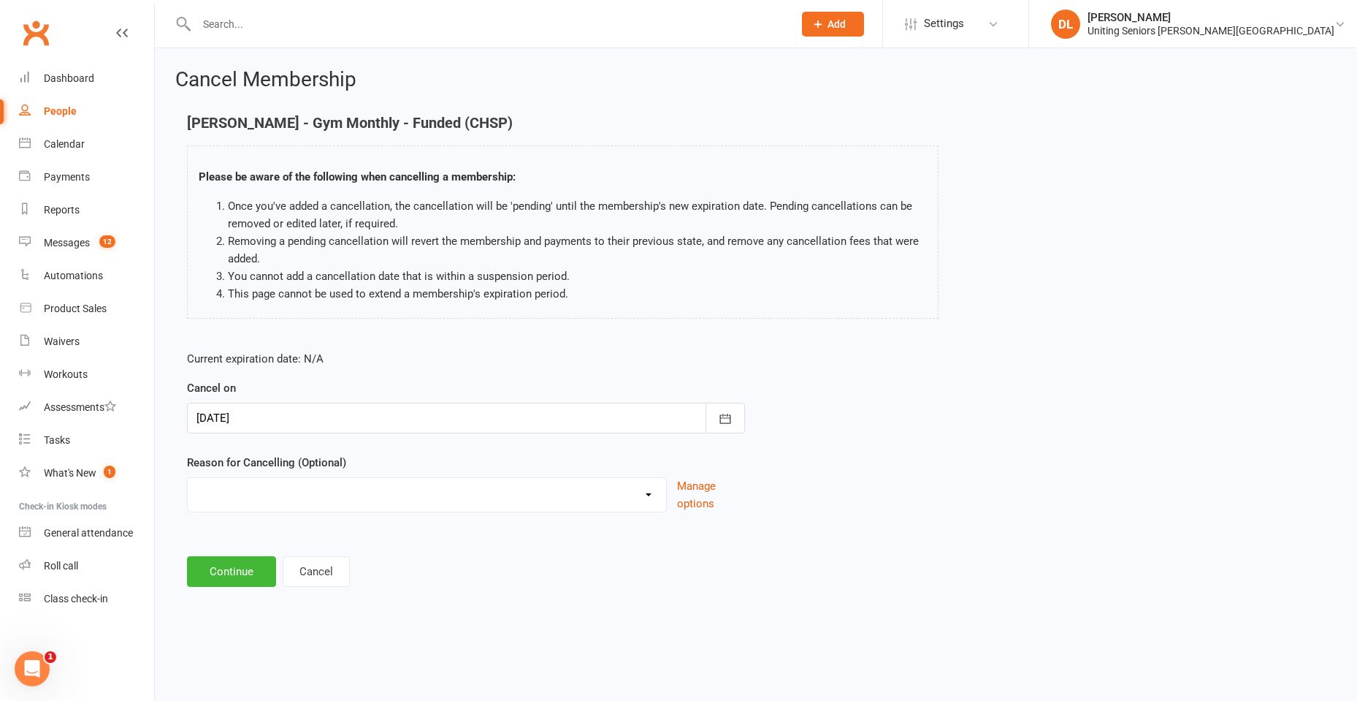
click at [353, 493] on select "Discharged End 10VP Health Holiday Injury Moving to HCP other Transition to CHS…" at bounding box center [427, 492] width 478 height 29
select select "4"
click at [188, 478] on select "Discharged End 10VP Health Holiday Injury Moving to HCP other Transition to CHS…" at bounding box center [427, 492] width 478 height 29
click at [240, 566] on button "Continue" at bounding box center [231, 571] width 89 height 31
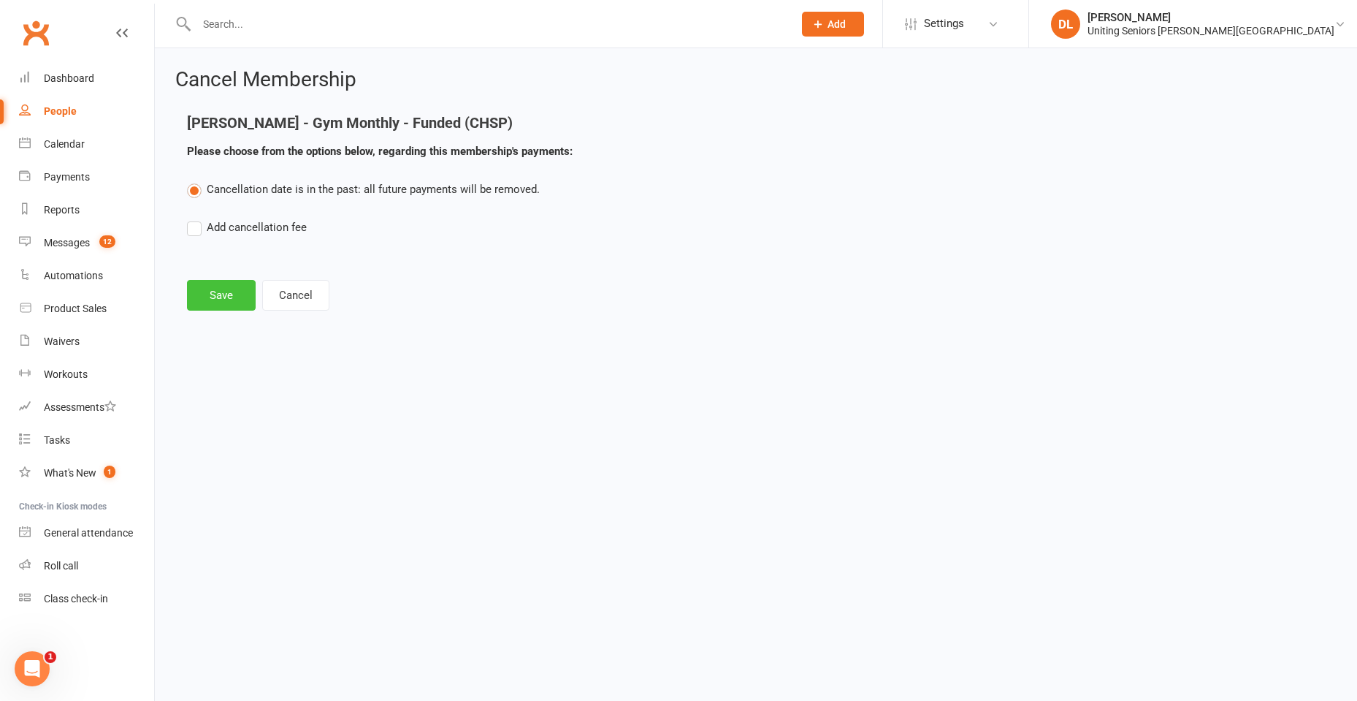
click at [213, 289] on button "Save" at bounding box center [221, 295] width 69 height 31
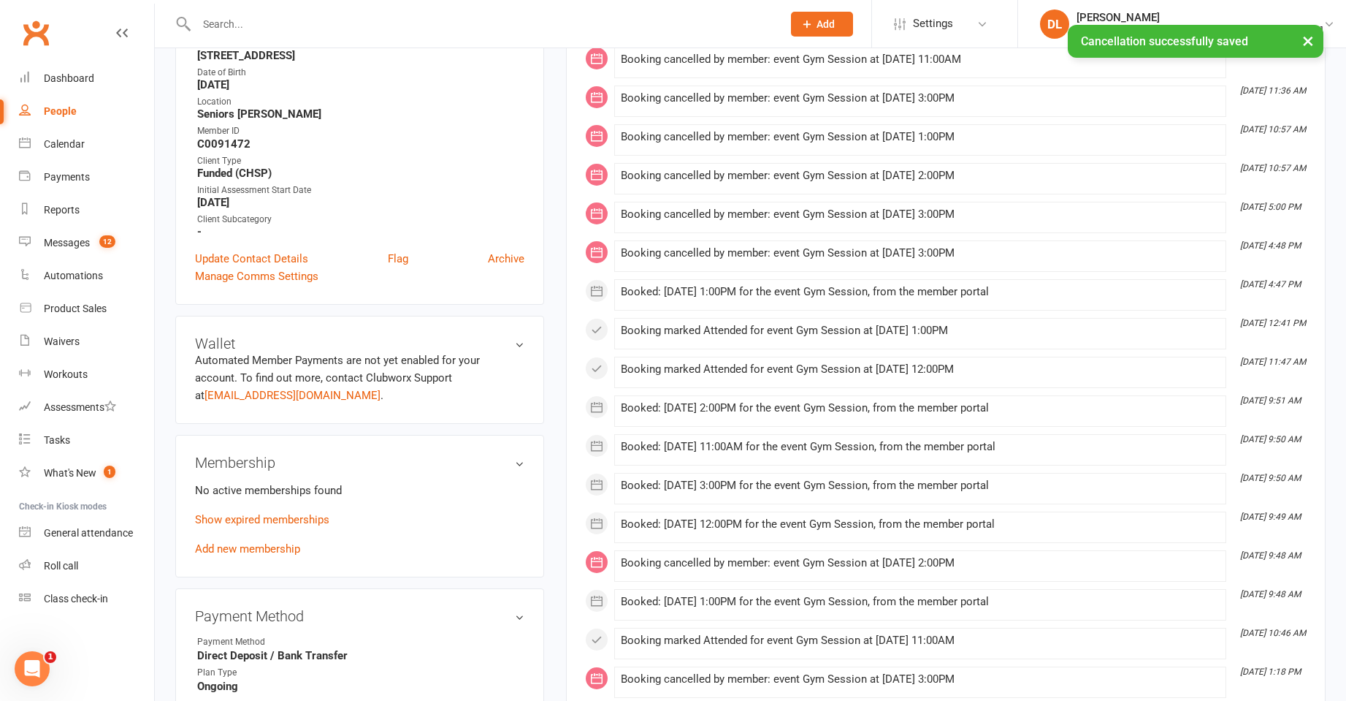
scroll to position [365, 0]
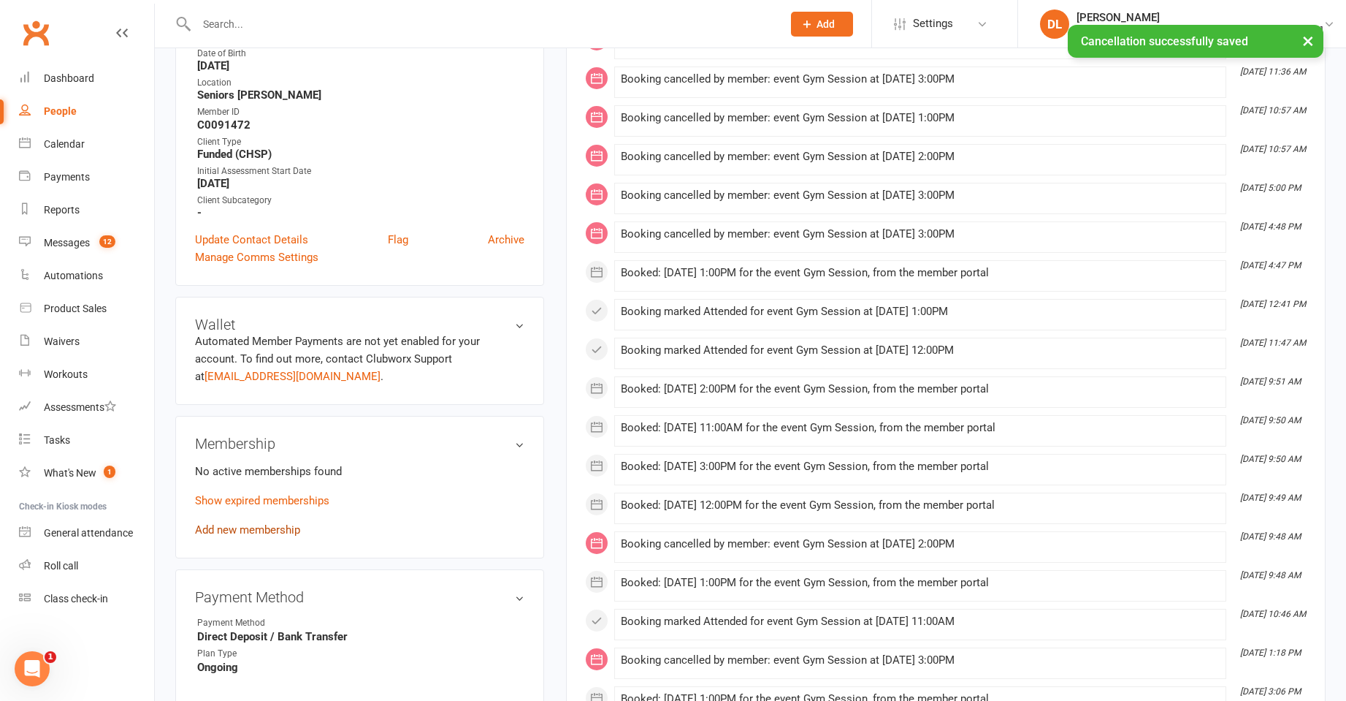
click at [266, 523] on link "Add new membership" at bounding box center [247, 529] width 105 height 13
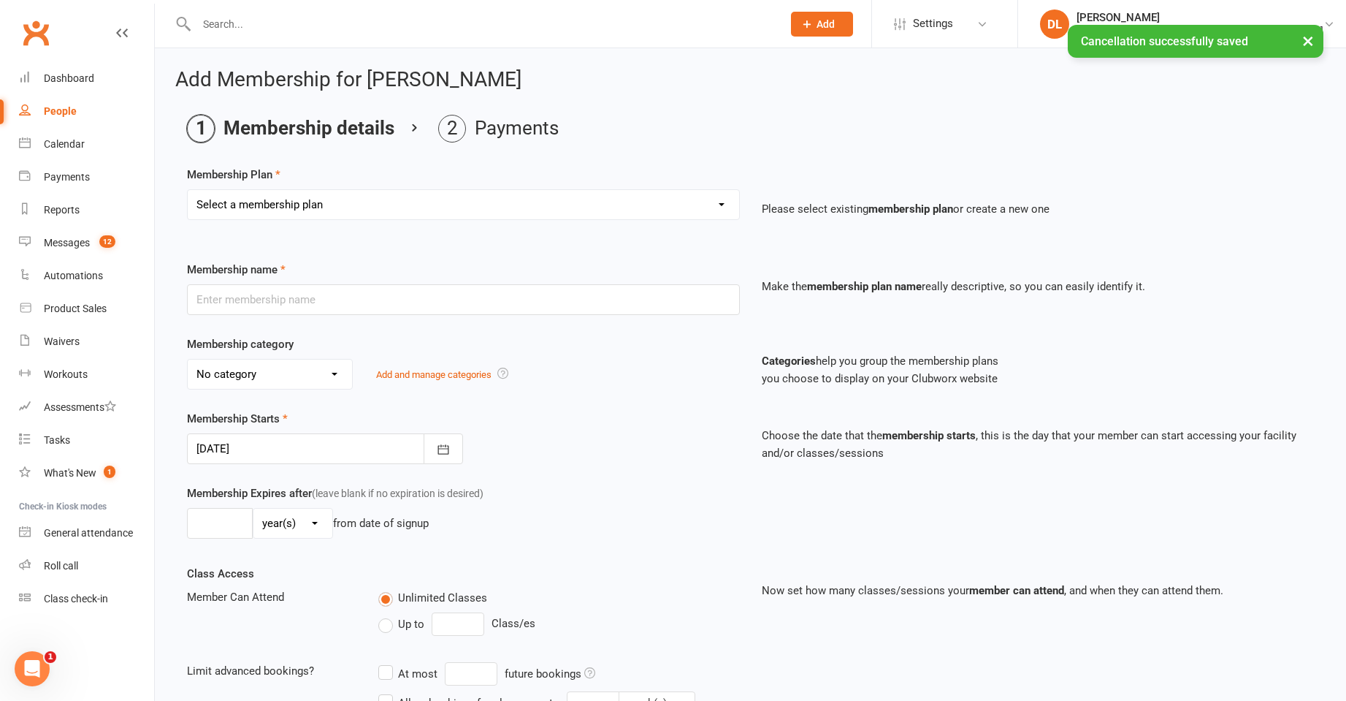
click at [329, 197] on select "Select a membership plan Create new Membership Plan Initial Assessment + Set Up…" at bounding box center [464, 204] width 552 height 29
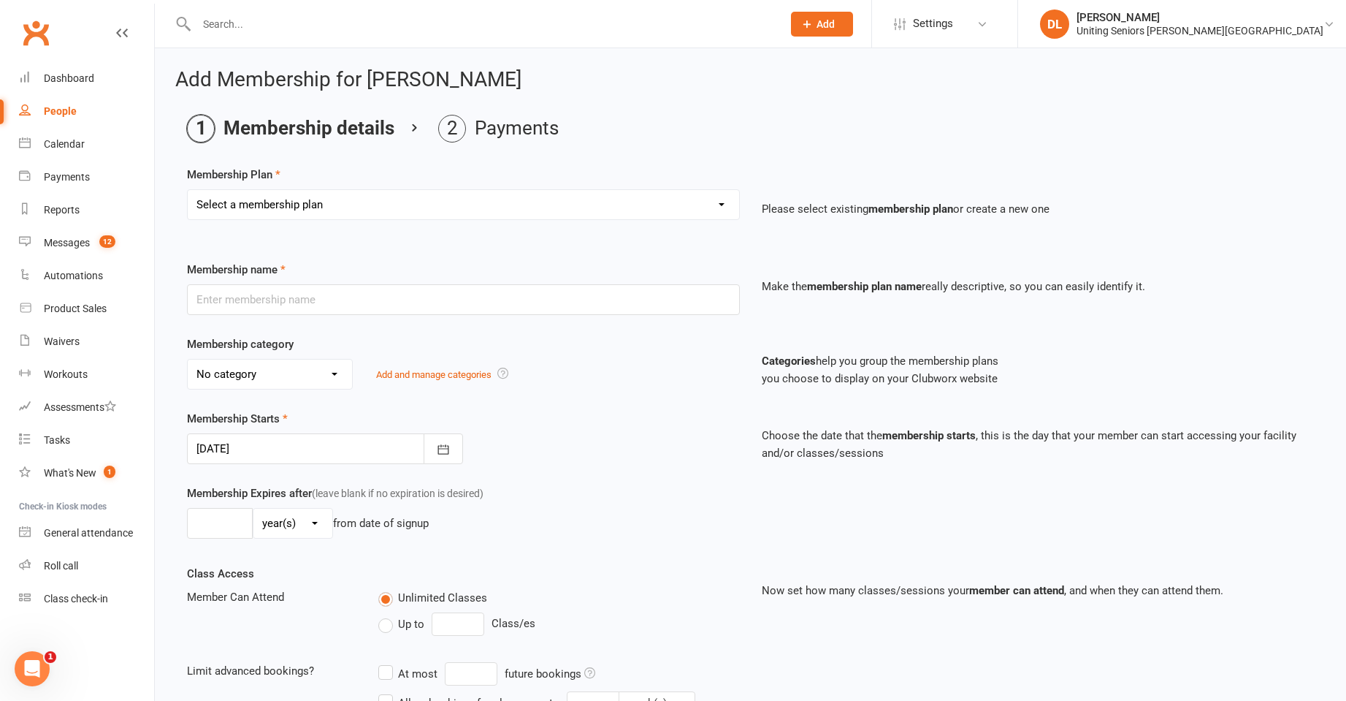
select select "6"
click at [188, 190] on select "Select a membership plan Create new Membership Plan Initial Assessment + Set Up…" at bounding box center [464, 204] width 552 height 29
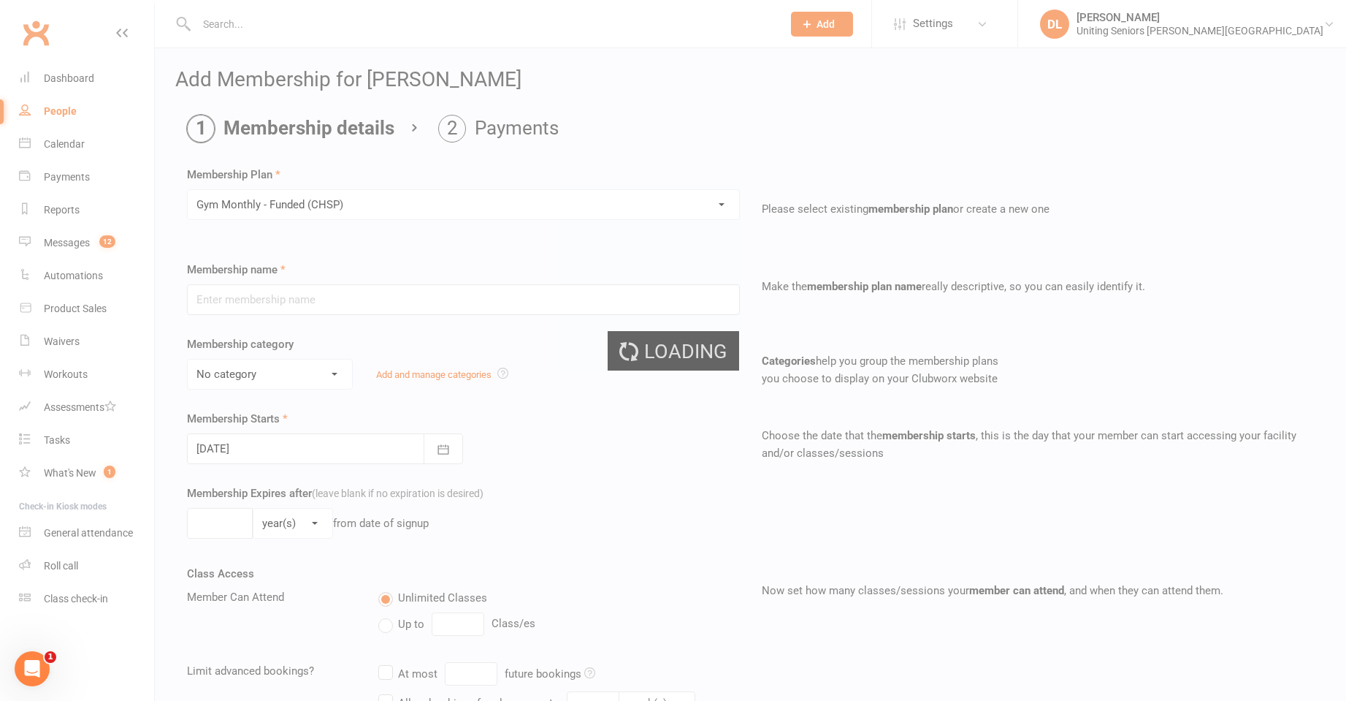
type input "Gym Monthly - Funded (CHSP)"
select select "3"
type input "0"
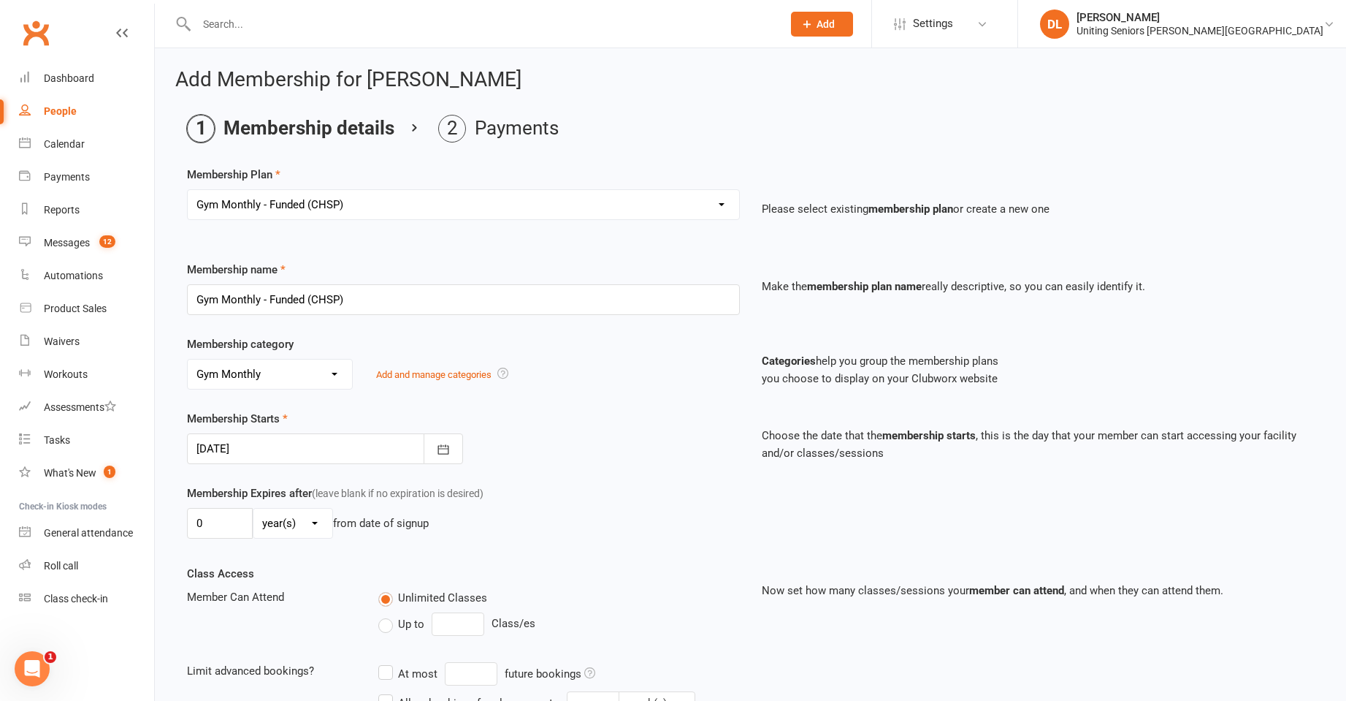
click at [381, 451] on div at bounding box center [325, 448] width 276 height 31
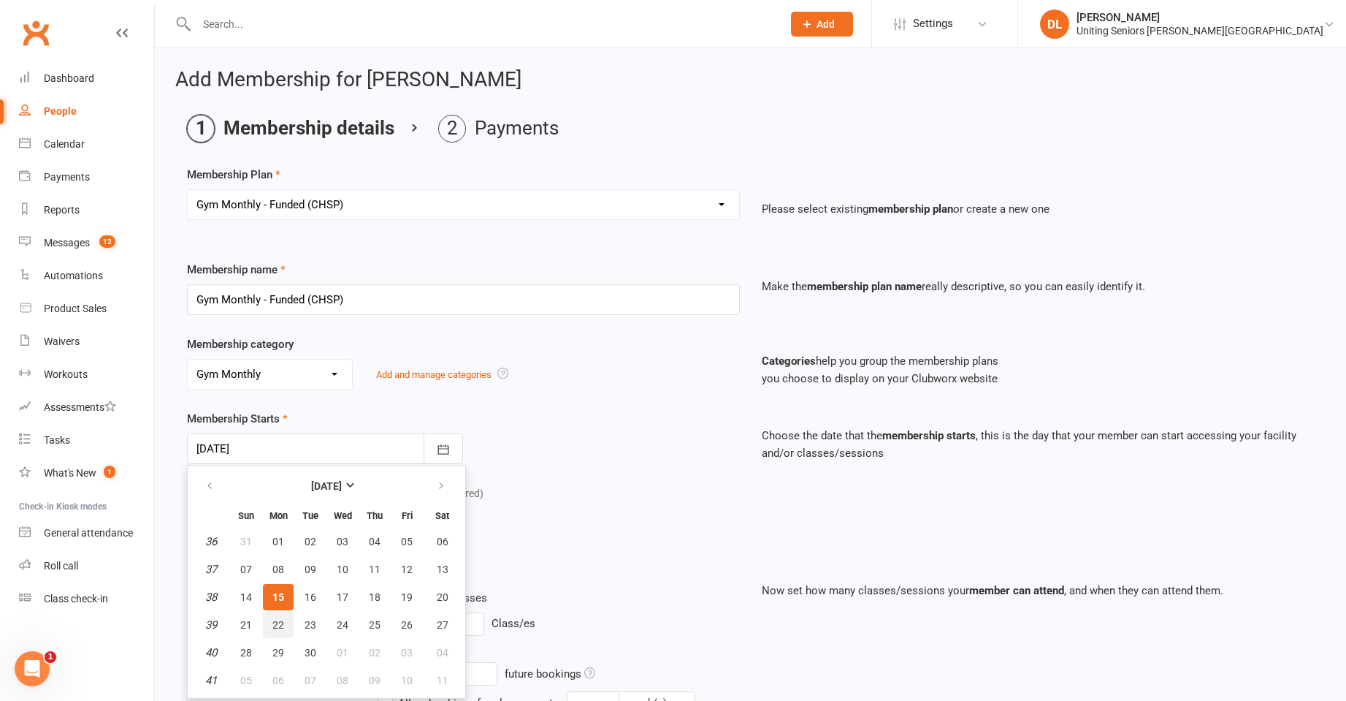
click at [280, 622] on span "22" at bounding box center [278, 625] width 12 height 12
type input "22 Sep 2025"
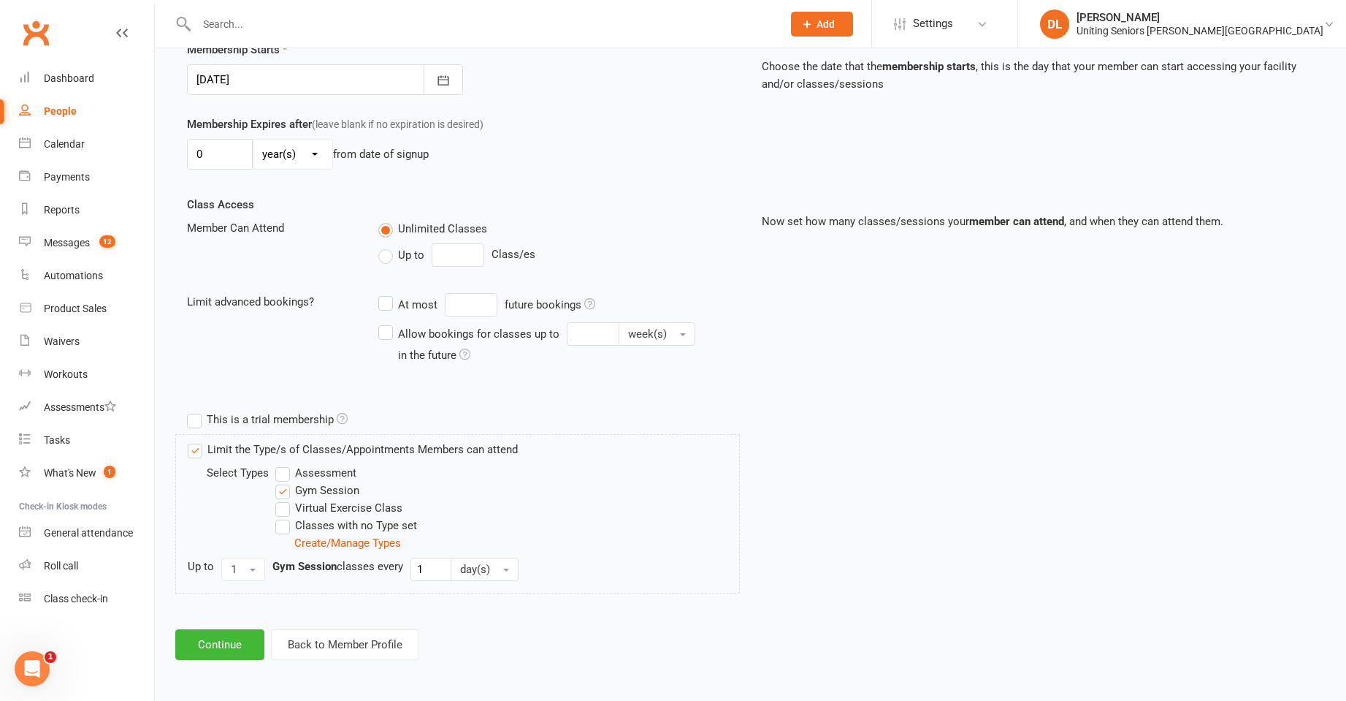
scroll to position [370, 0]
click at [228, 654] on button "Continue" at bounding box center [219, 643] width 89 height 31
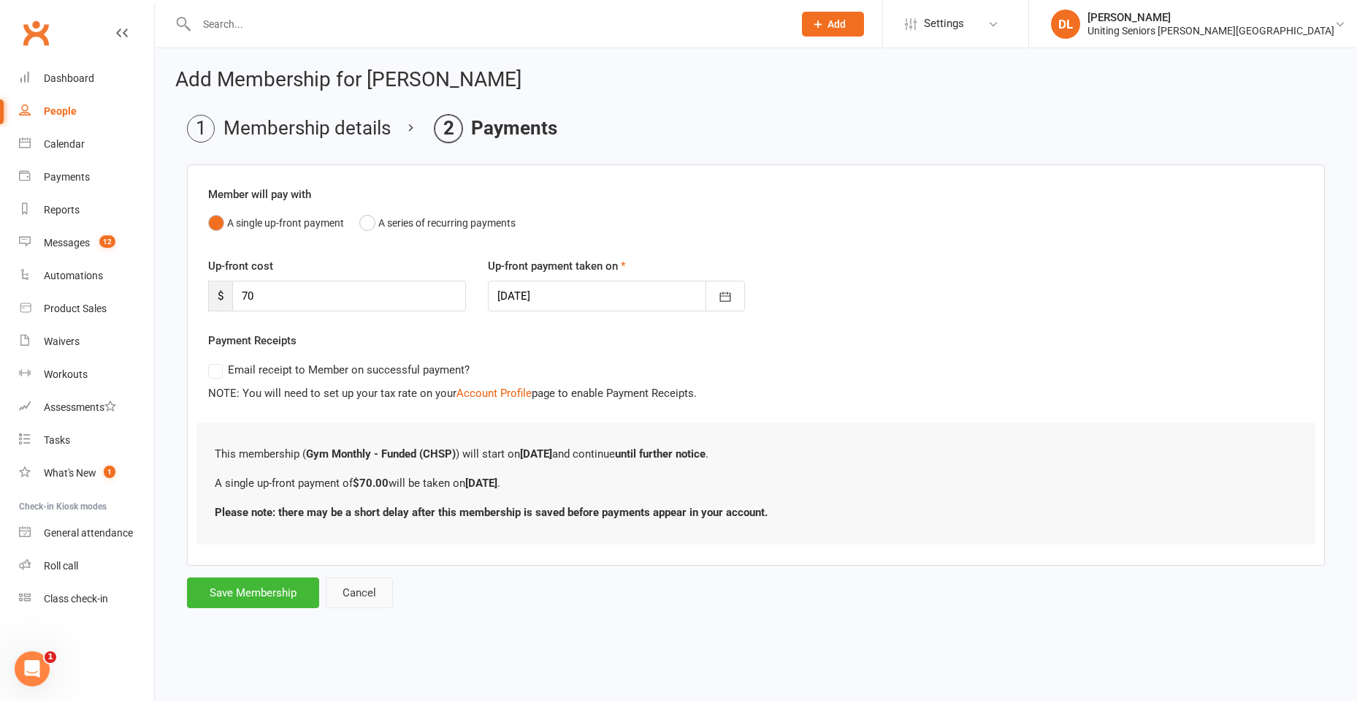
click at [359, 598] on button "Cancel" at bounding box center [359, 592] width 67 height 31
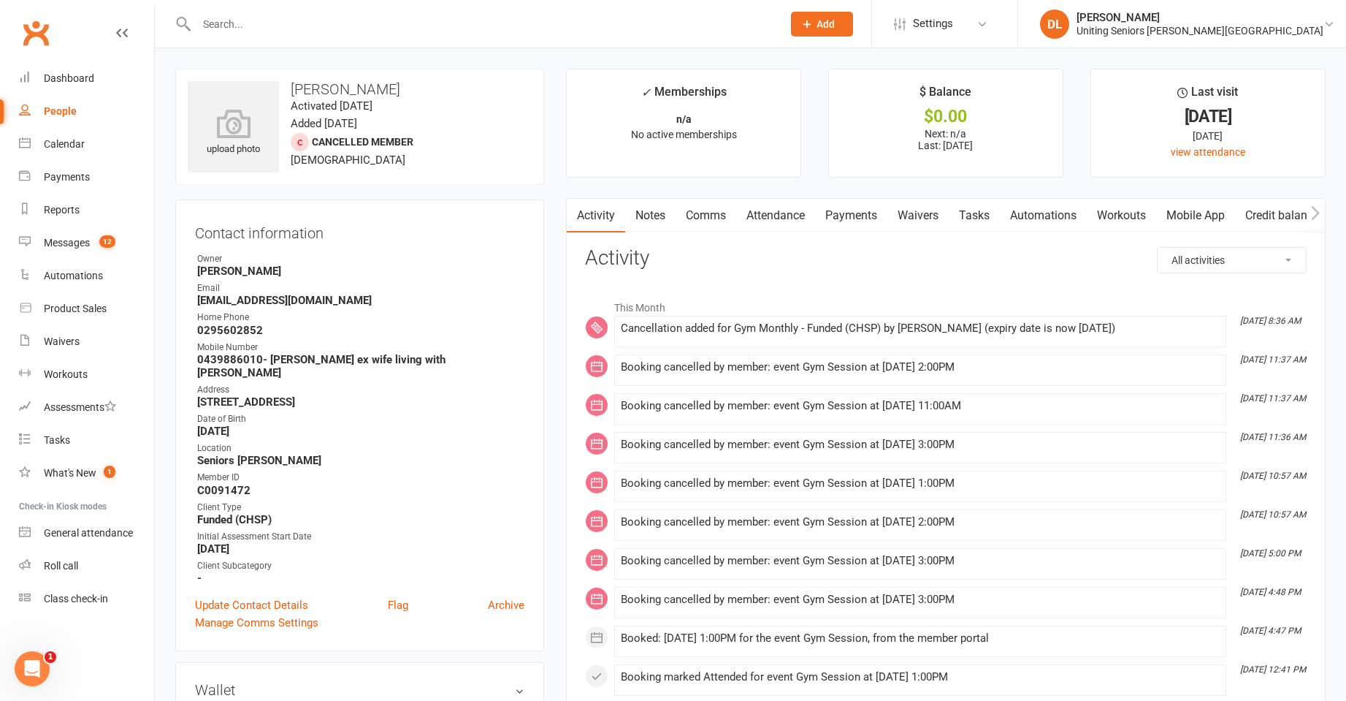
click at [766, 214] on link "Attendance" at bounding box center [775, 216] width 79 height 34
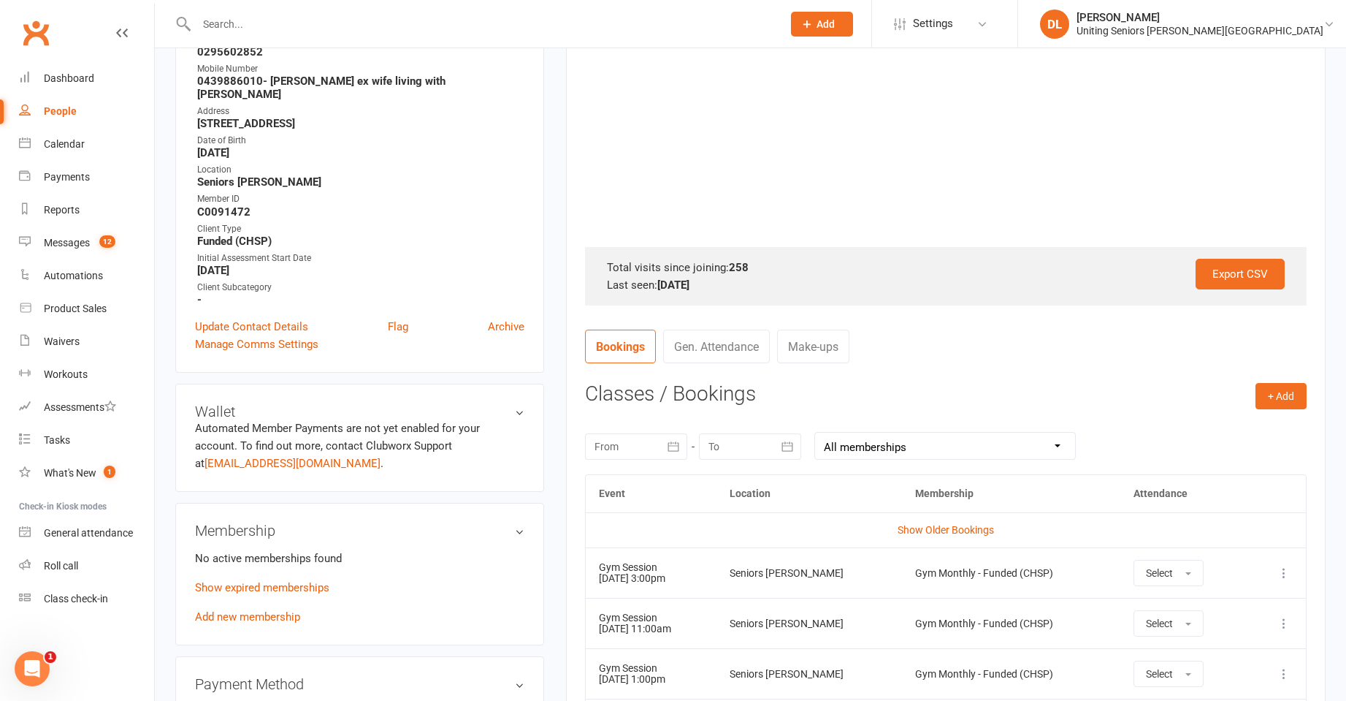
scroll to position [438, 0]
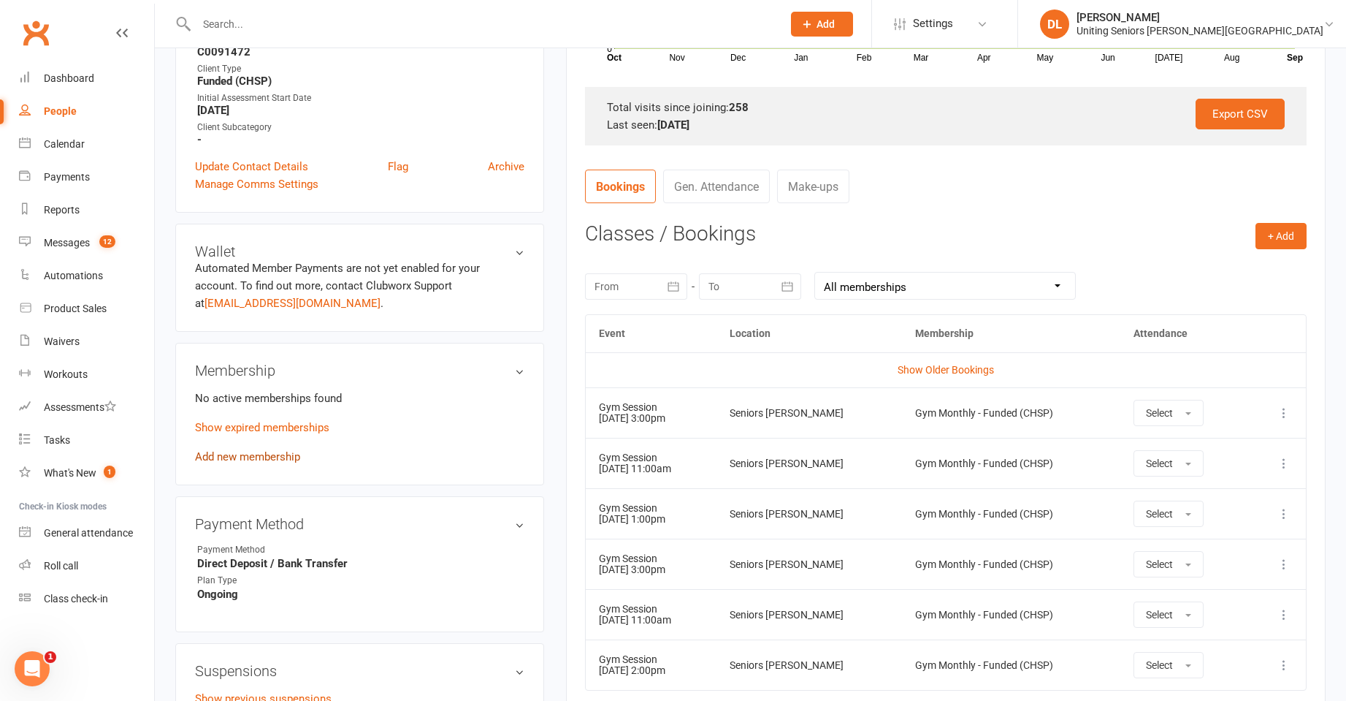
click at [287, 450] on link "Add new membership" at bounding box center [247, 456] width 105 height 13
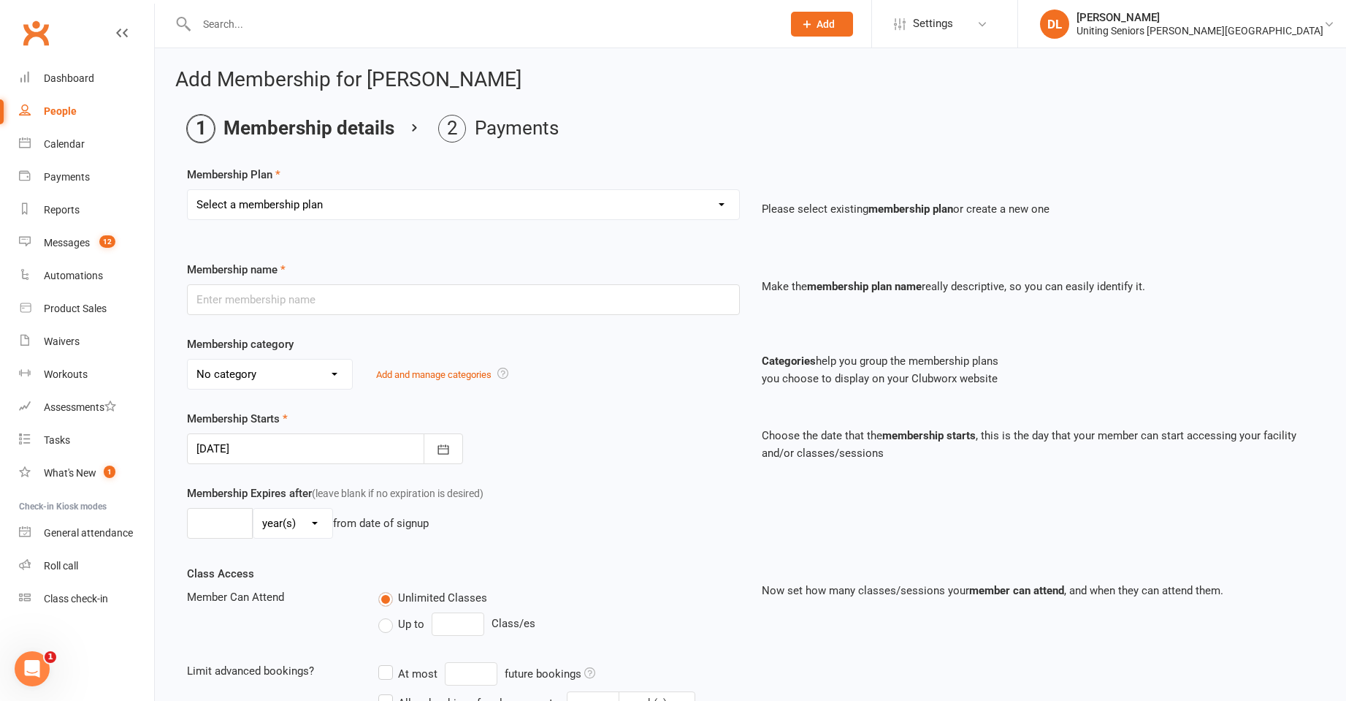
click at [299, 204] on select "Select a membership plan Create new Membership Plan Initial Assessment + Set Up…" at bounding box center [464, 204] width 552 height 29
select select "6"
click at [188, 190] on select "Select a membership plan Create new Membership Plan Initial Assessment + Set Up…" at bounding box center [464, 204] width 552 height 29
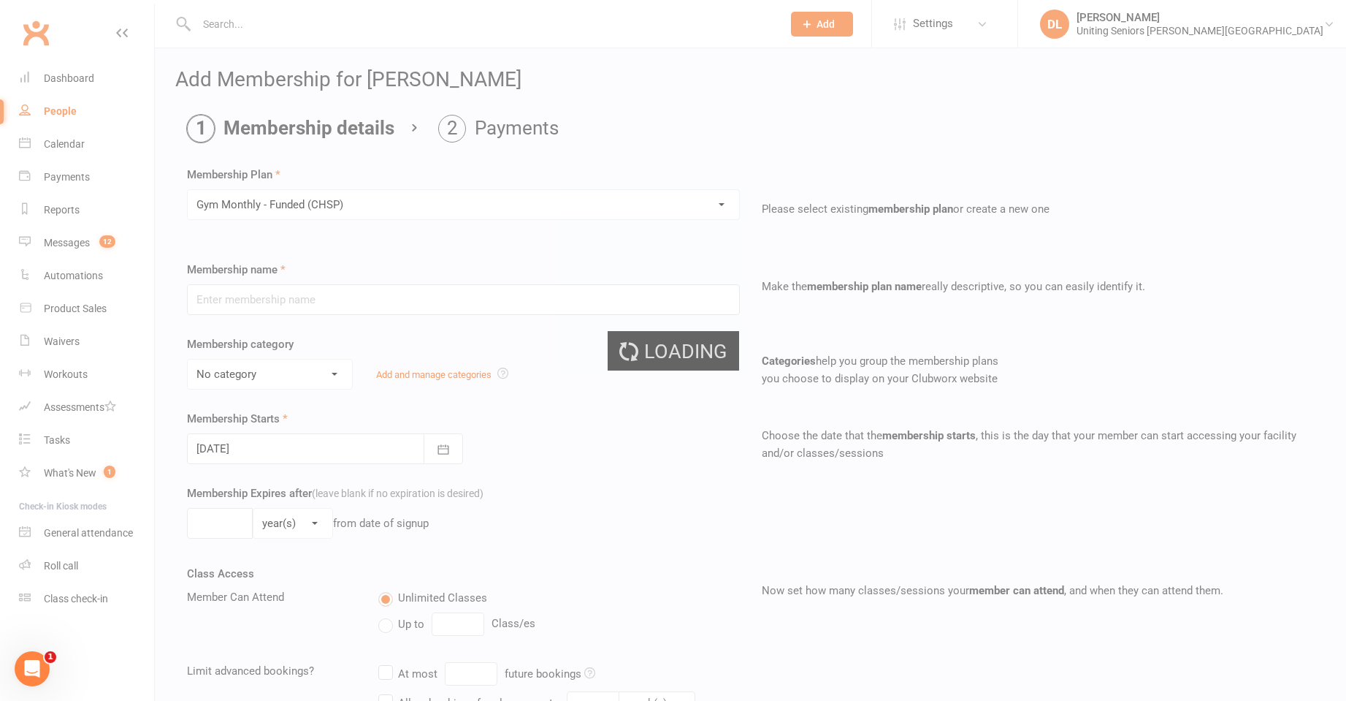
type input "Gym Monthly - Funded (CHSP)"
select select "3"
type input "0"
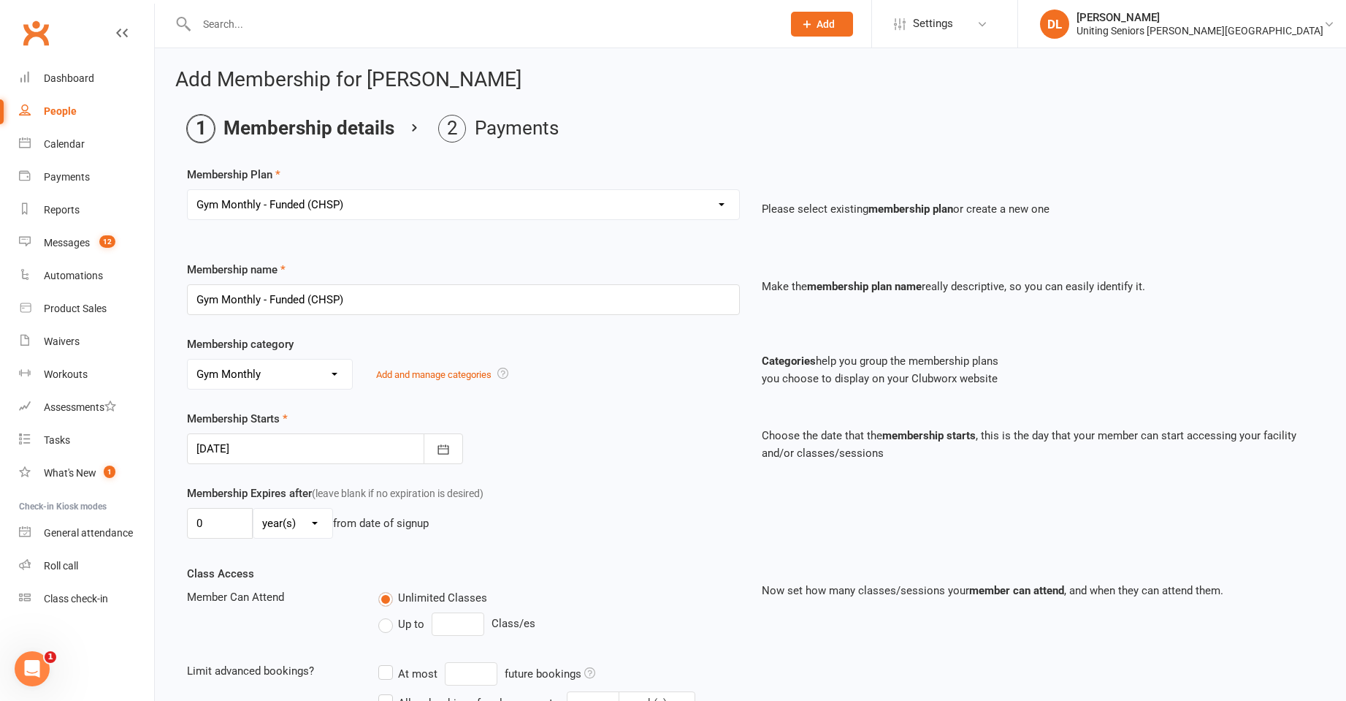
click at [377, 442] on div at bounding box center [325, 448] width 276 height 31
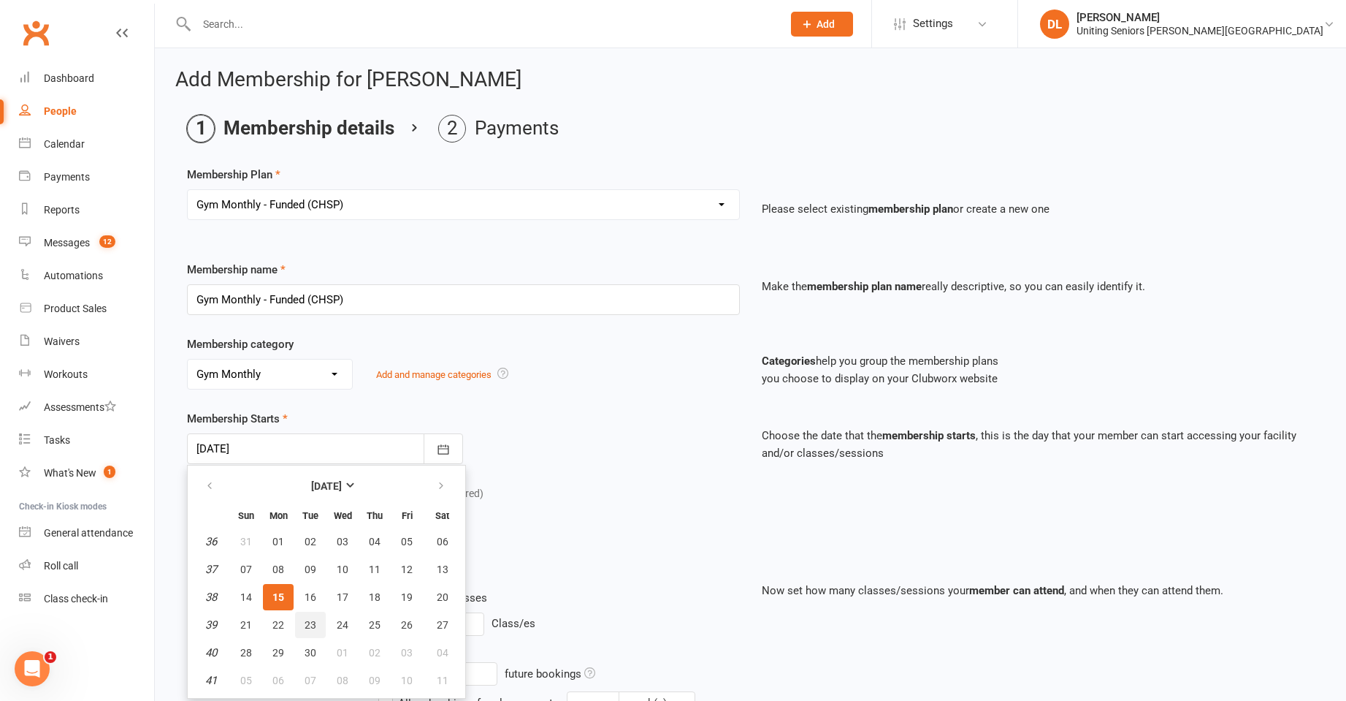
click at [305, 623] on span "23" at bounding box center [311, 625] width 12 height 12
type input "23 Sep 2025"
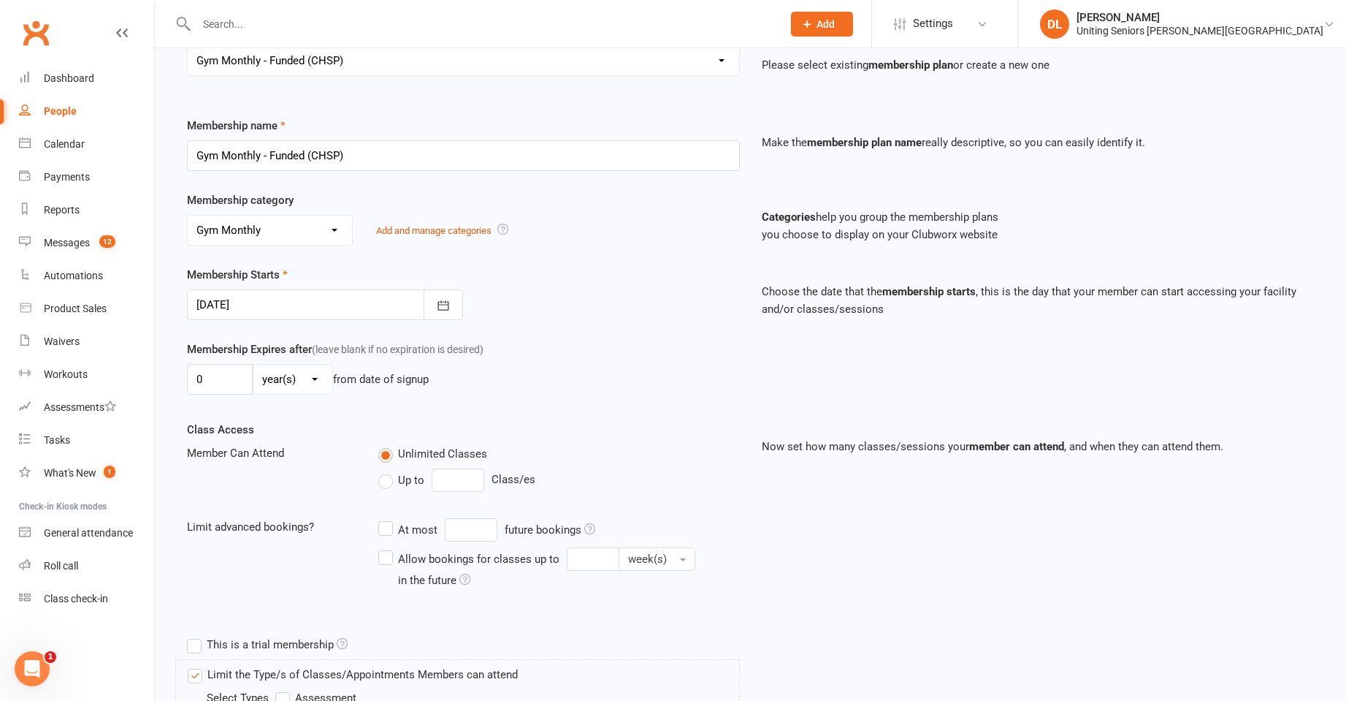
scroll to position [365, 0]
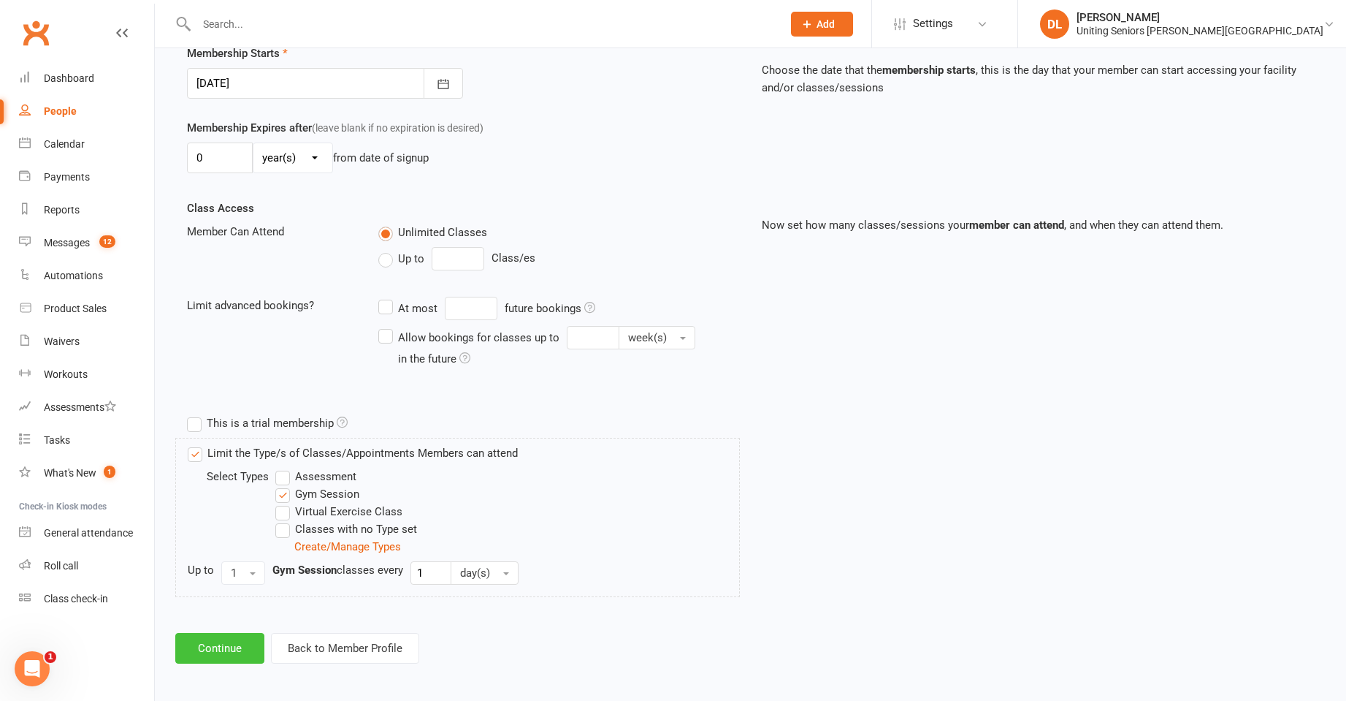
click at [237, 643] on button "Continue" at bounding box center [219, 648] width 89 height 31
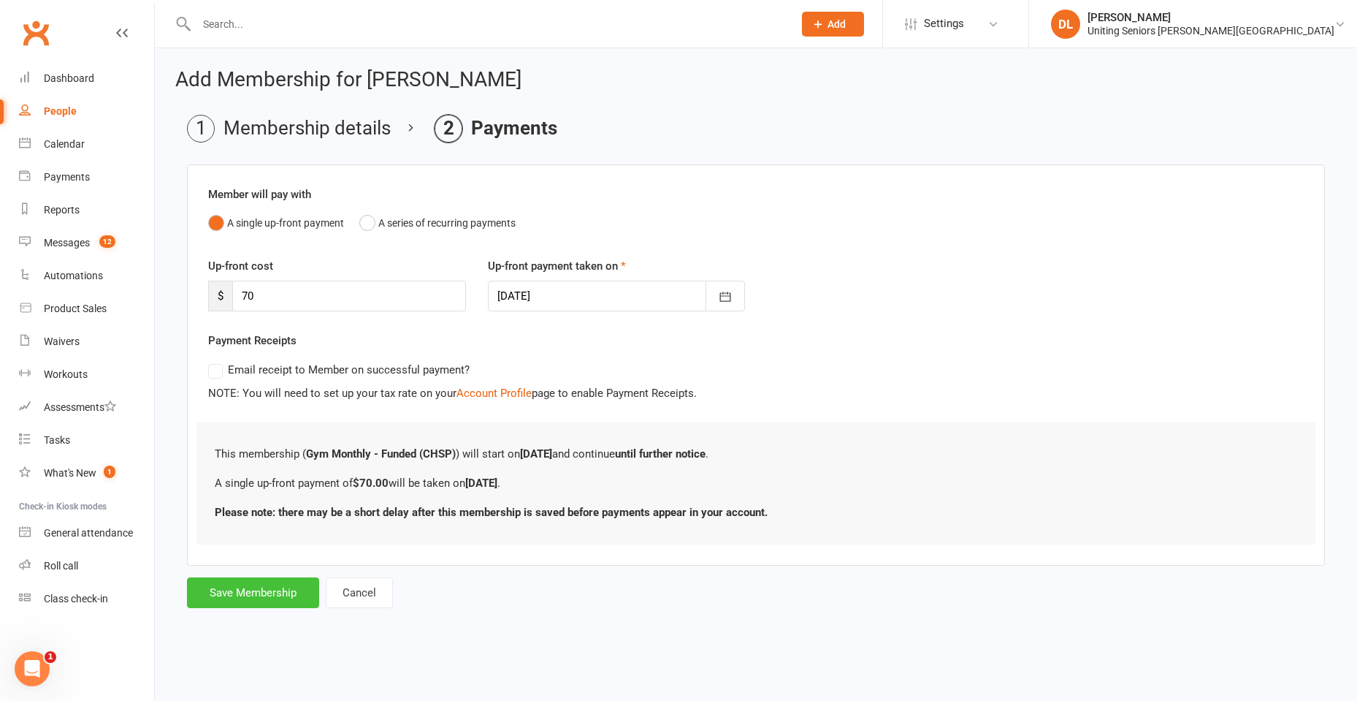
click at [262, 600] on button "Save Membership" at bounding box center [253, 592] width 132 height 31
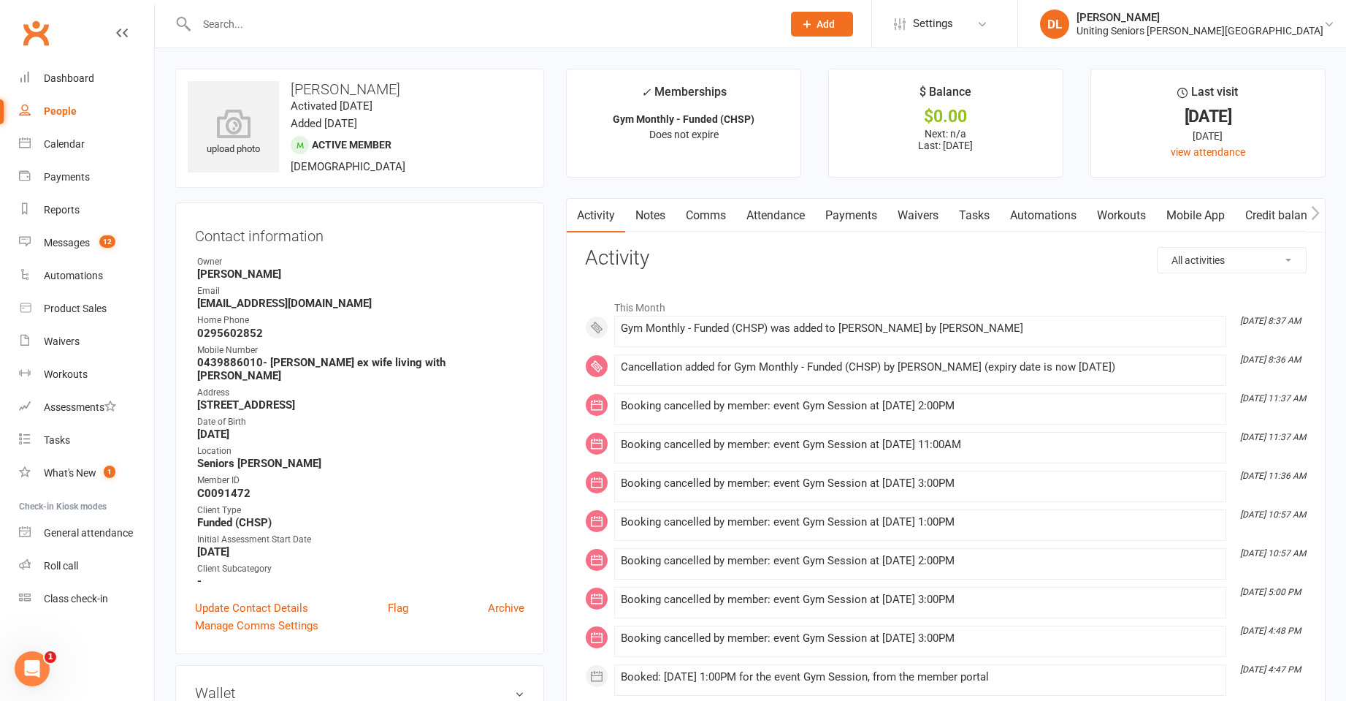
click at [757, 215] on link "Attendance" at bounding box center [775, 216] width 79 height 34
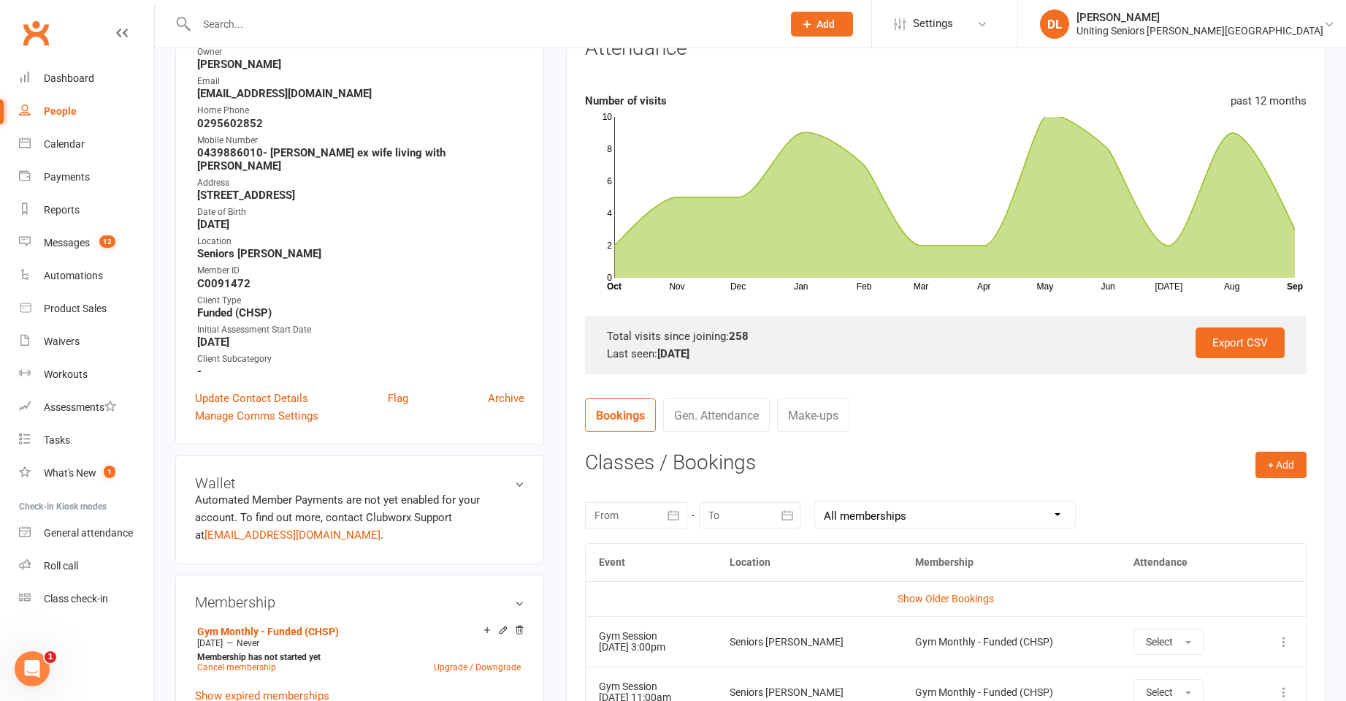
scroll to position [438, 0]
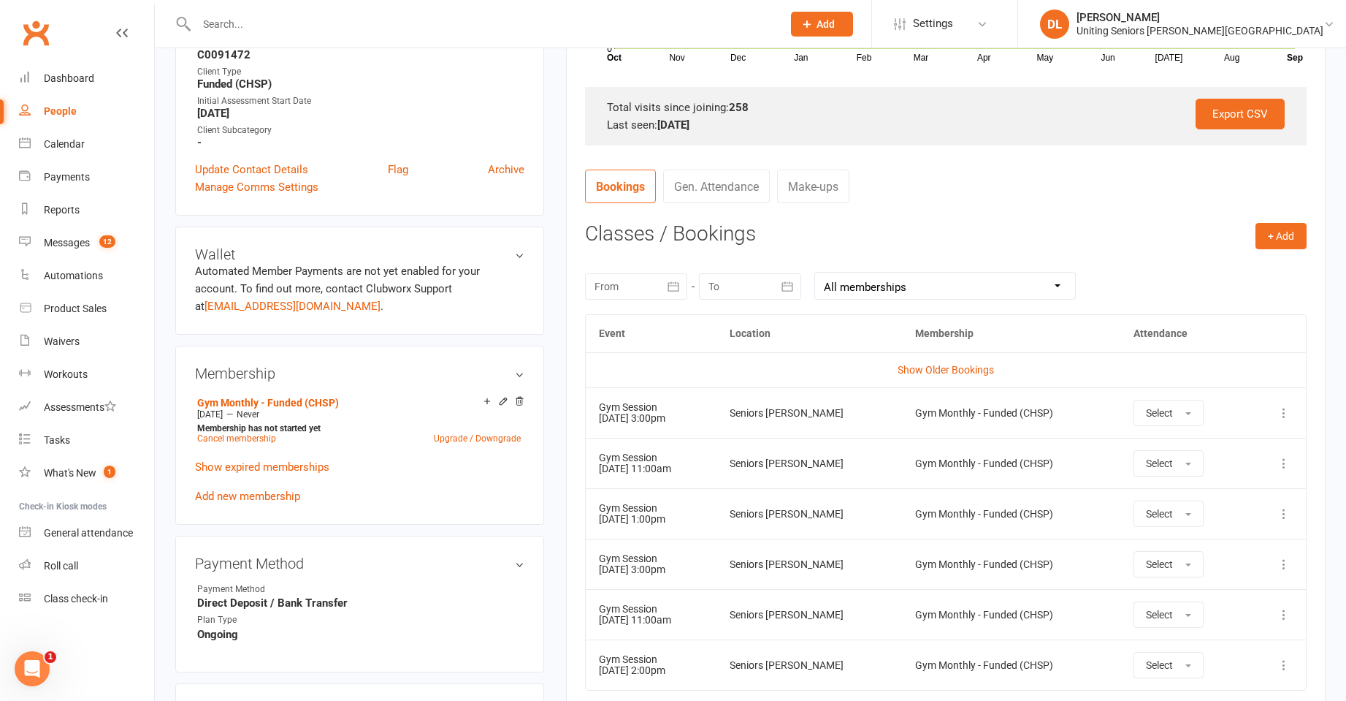
click at [245, 28] on input "text" at bounding box center [482, 24] width 580 height 20
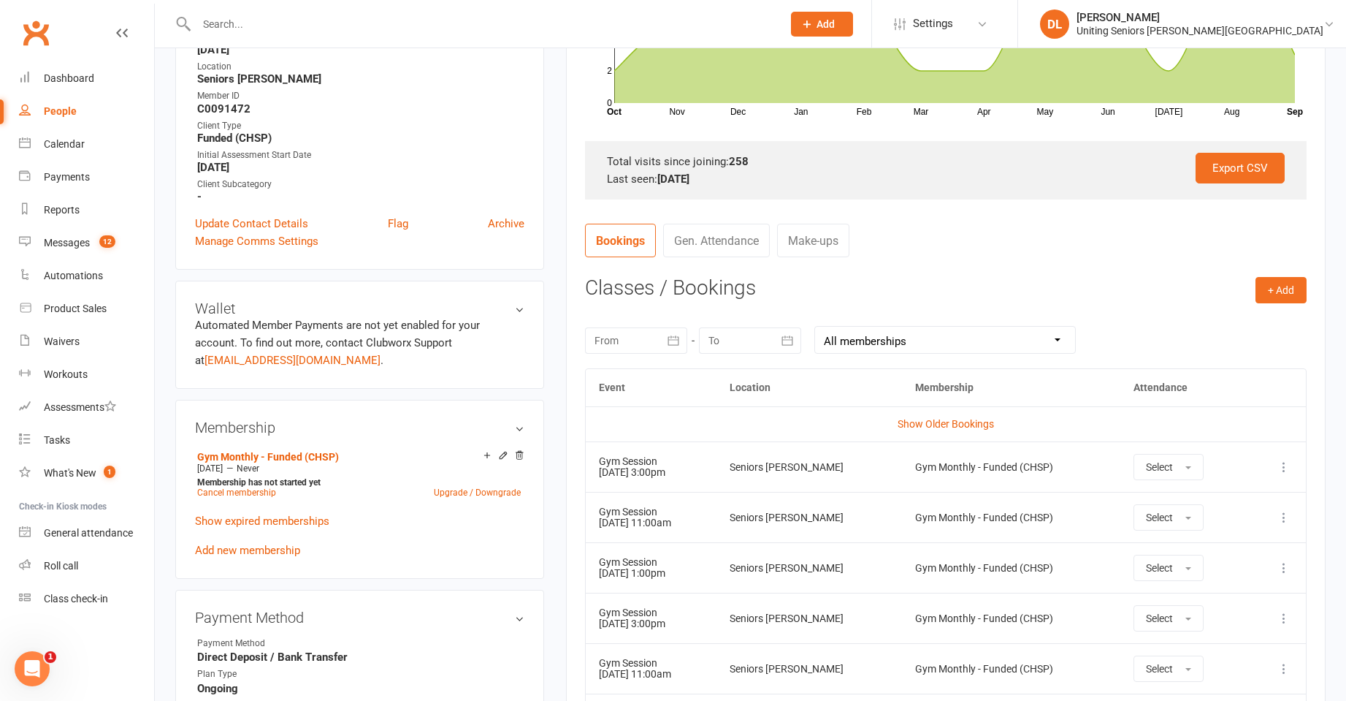
scroll to position [0, 0]
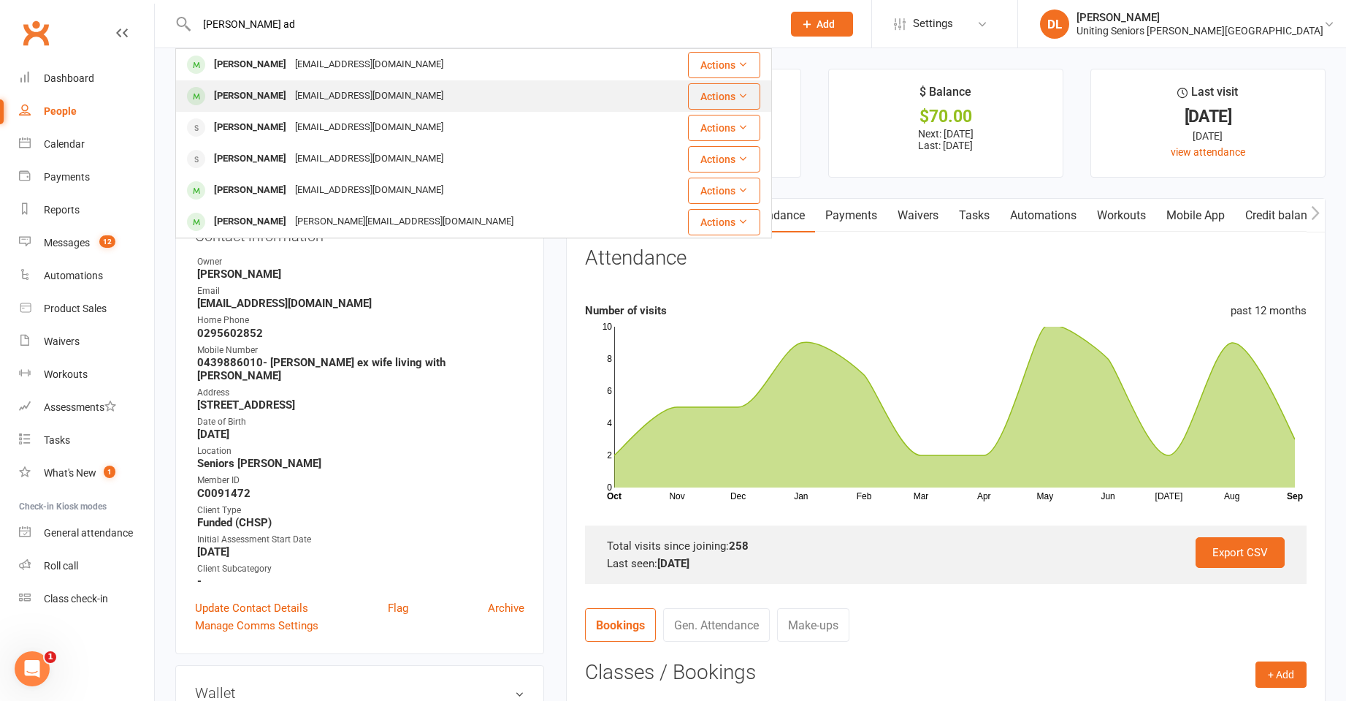
type input "gayle ad"
click at [401, 91] on div "solar.power23@outlook.com" at bounding box center [369, 95] width 157 height 21
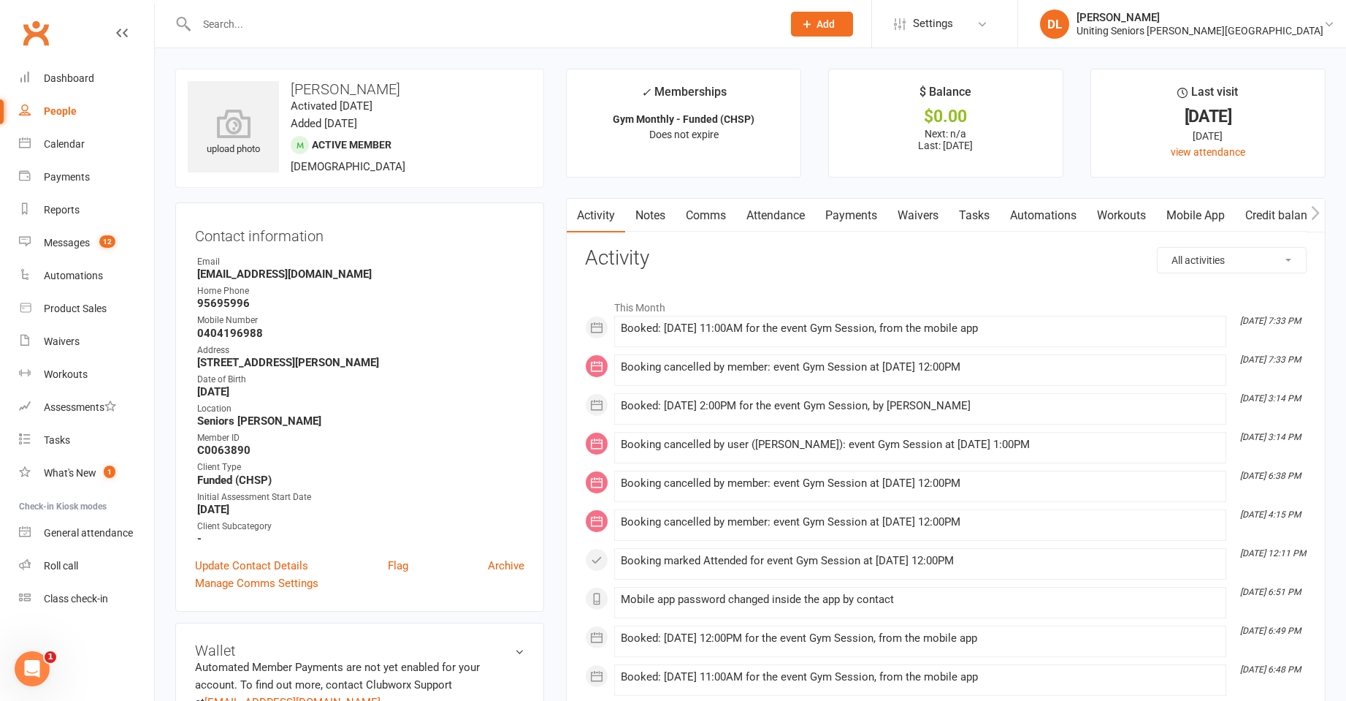
click at [774, 218] on link "Attendance" at bounding box center [775, 216] width 79 height 34
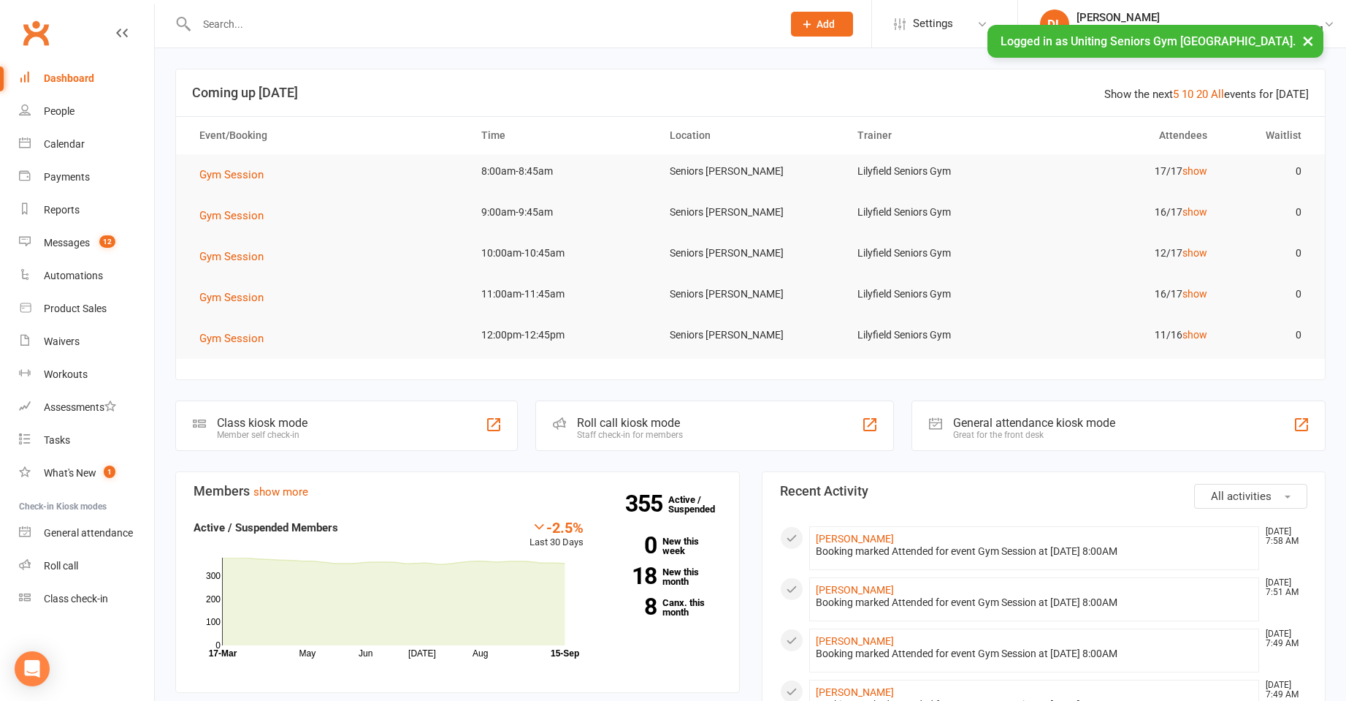
click at [289, 20] on input "text" at bounding box center [482, 24] width 580 height 20
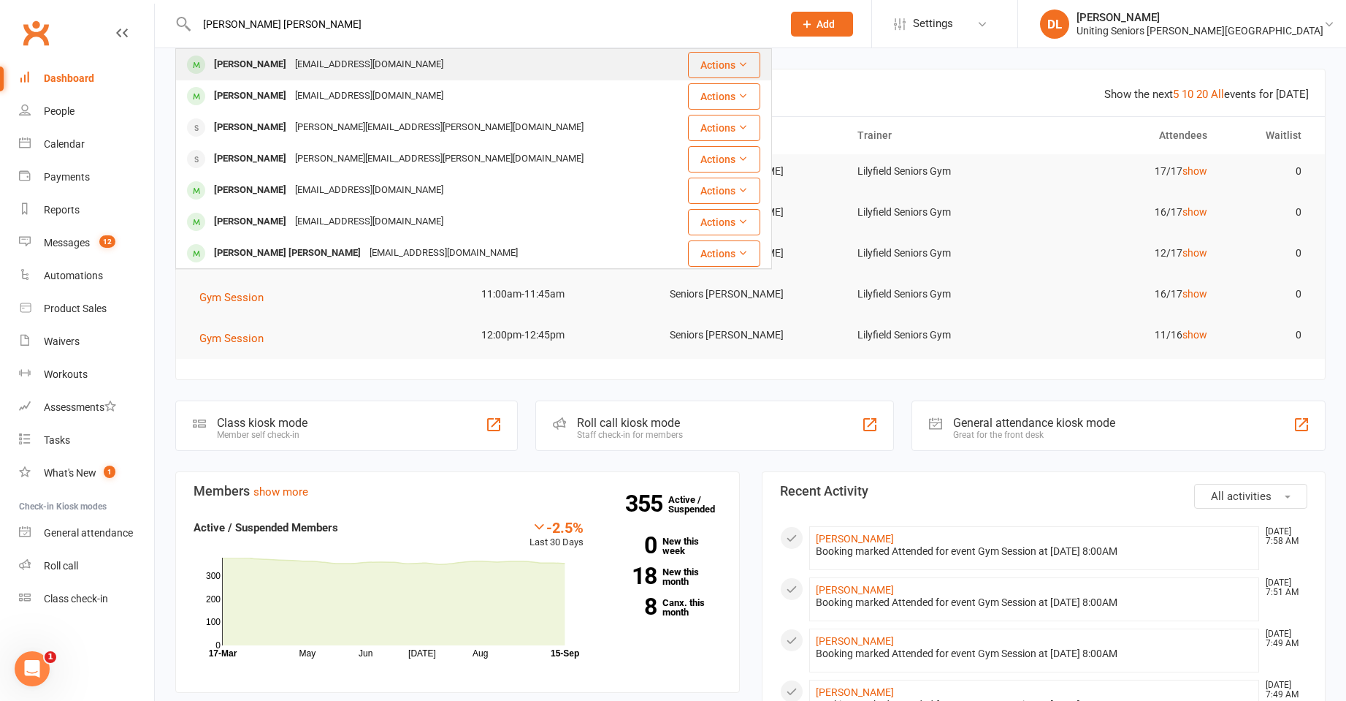
type input "[PERSON_NAME] [PERSON_NAME]"
click at [351, 64] on div "[EMAIL_ADDRESS][DOMAIN_NAME]" at bounding box center [369, 64] width 157 height 21
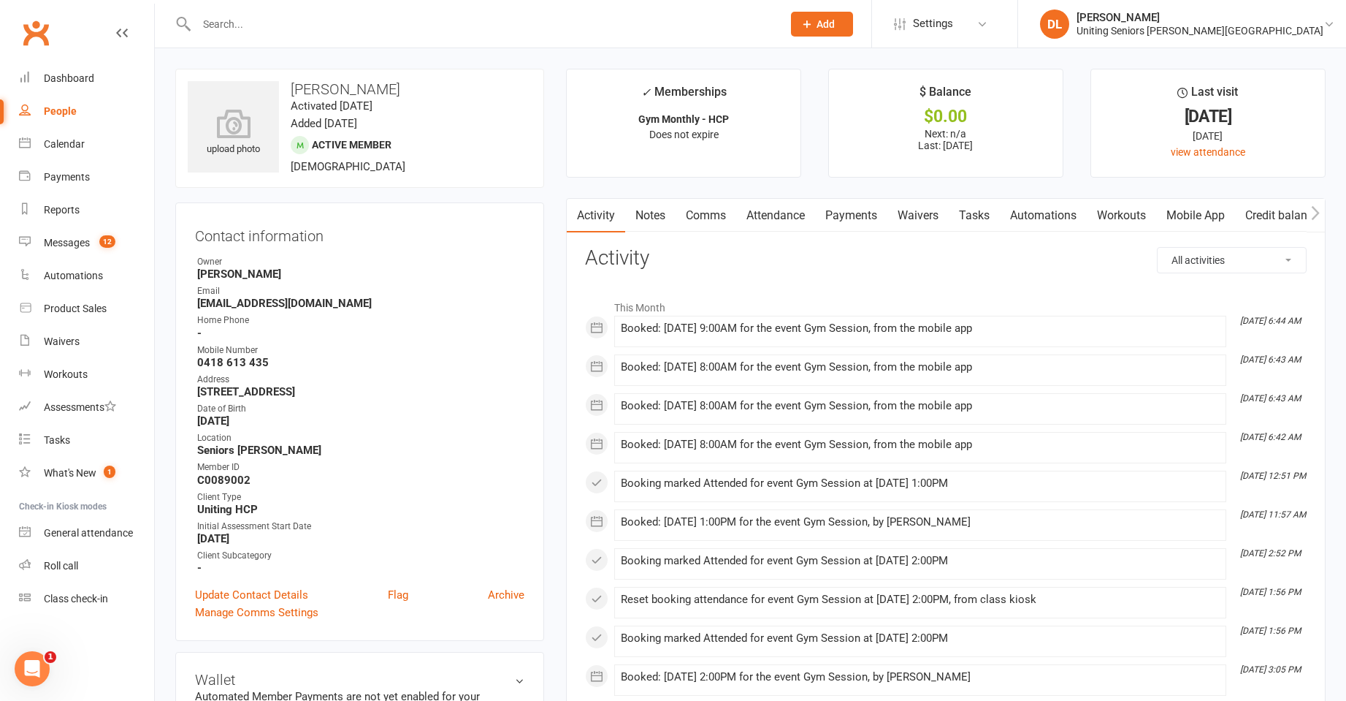
click at [766, 213] on link "Attendance" at bounding box center [775, 216] width 79 height 34
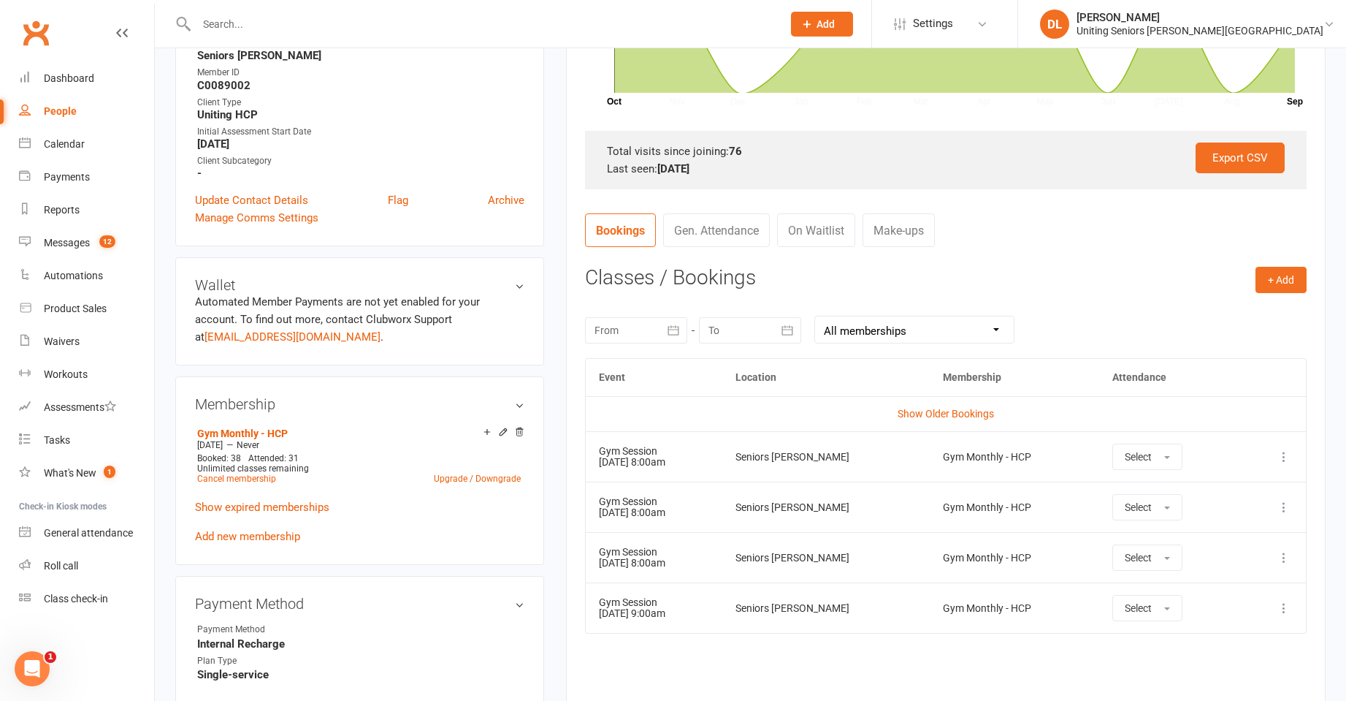
scroll to position [438, 0]
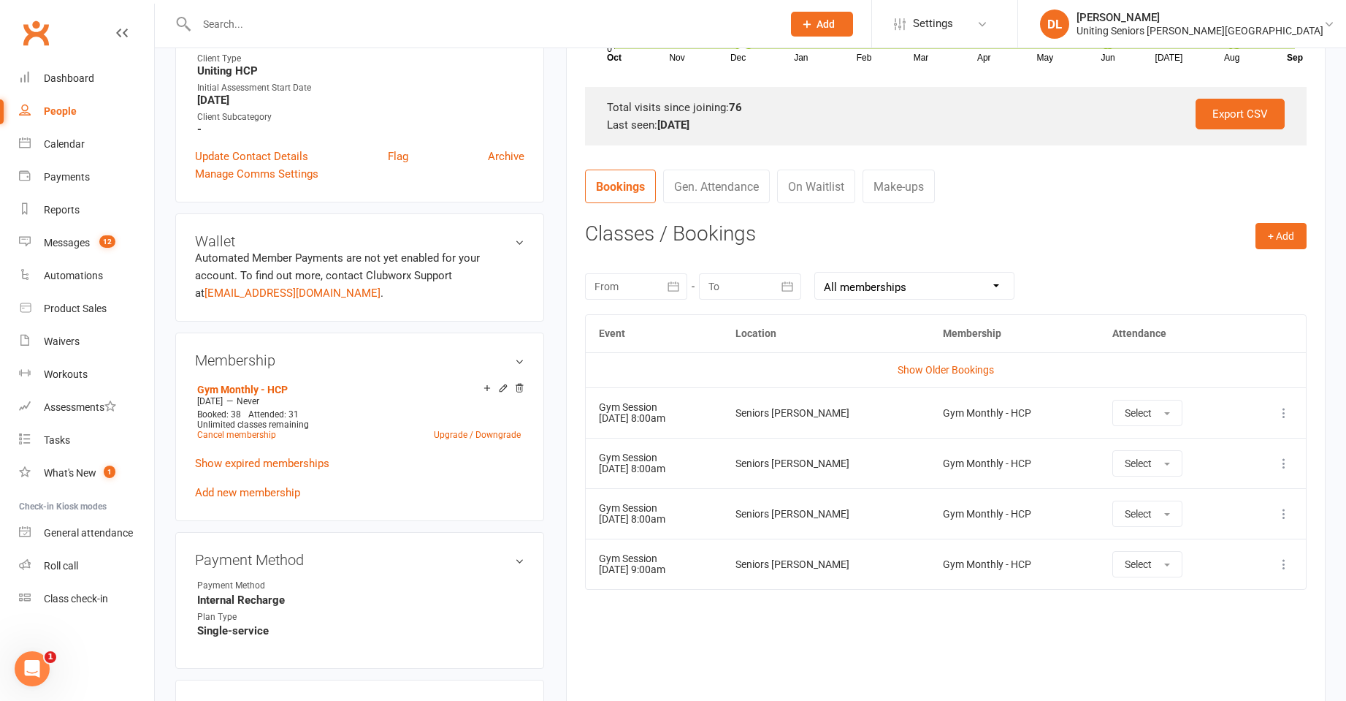
click at [297, 9] on div at bounding box center [473, 23] width 597 height 47
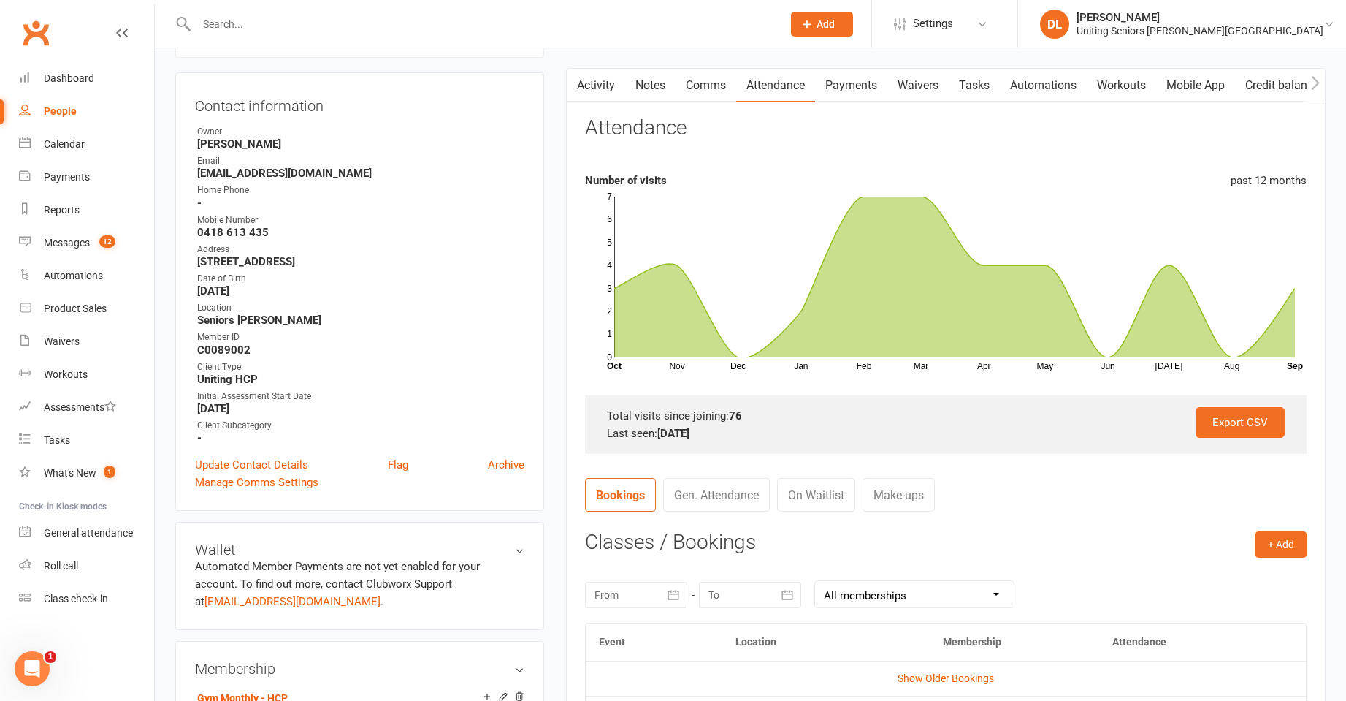
scroll to position [0, 0]
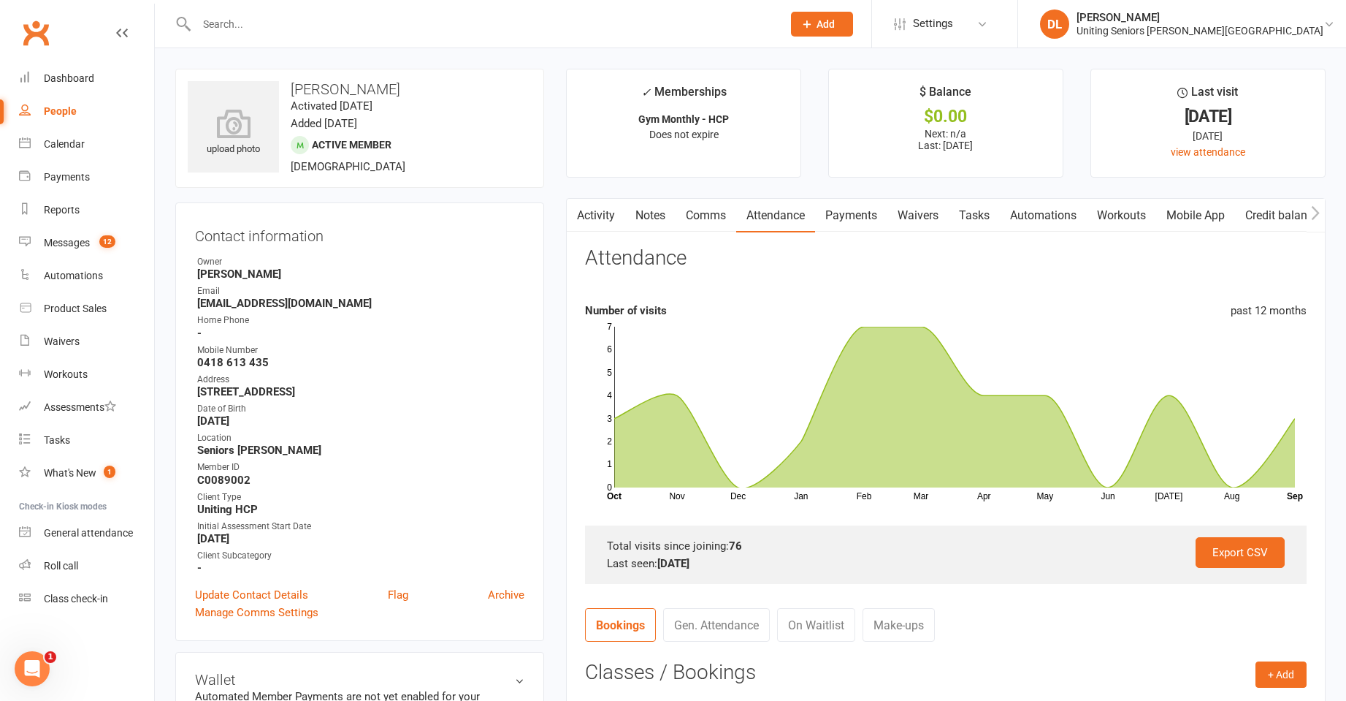
click at [441, 39] on div at bounding box center [473, 23] width 597 height 47
click at [502, 19] on input "text" at bounding box center [482, 24] width 580 height 20
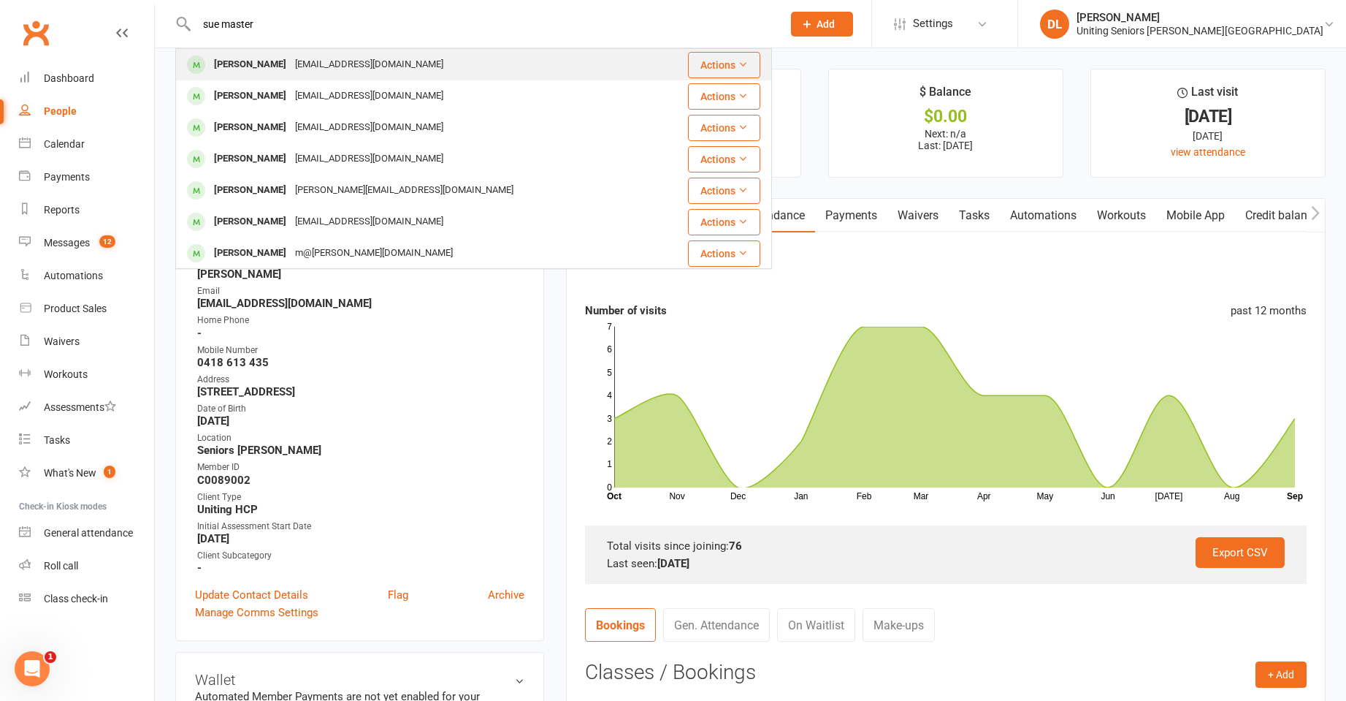
type input "sue master"
click at [505, 73] on div "[PERSON_NAME] [EMAIL_ADDRESS][DOMAIN_NAME]" at bounding box center [424, 65] width 495 height 30
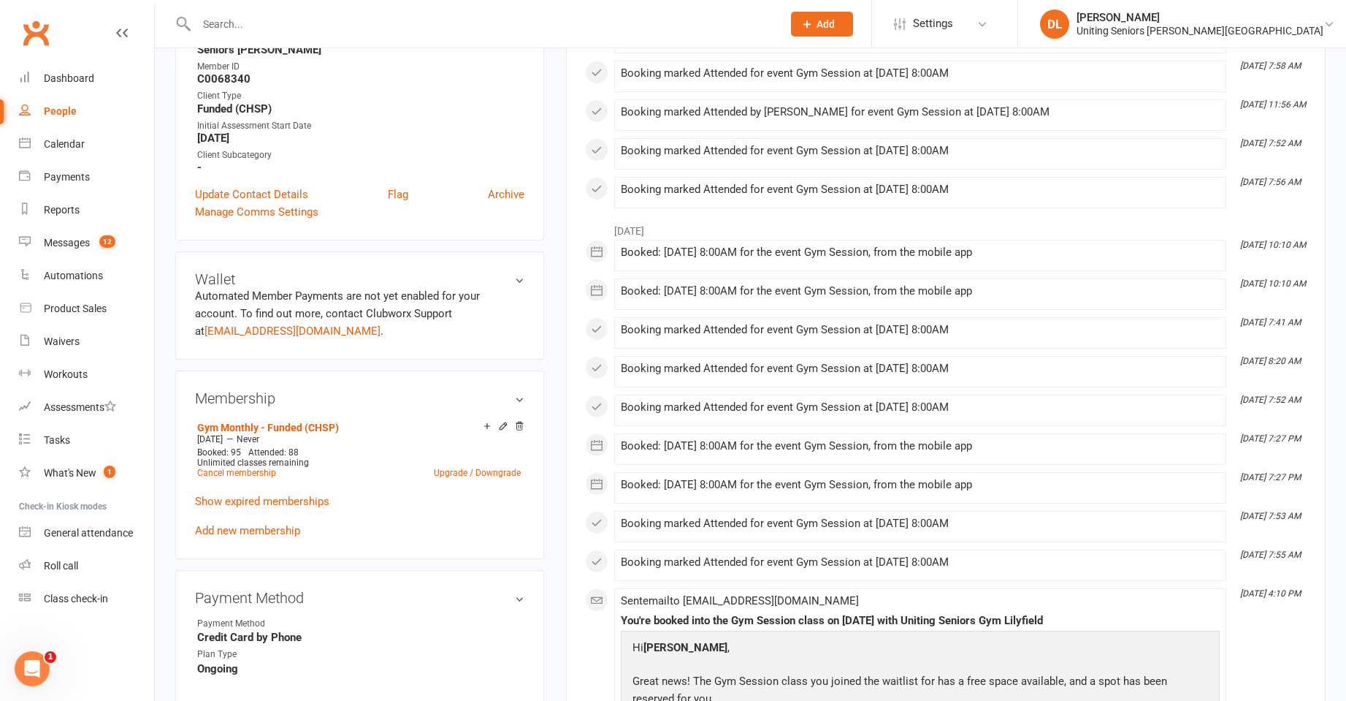
scroll to position [219, 0]
